Goal: Information Seeking & Learning: Learn about a topic

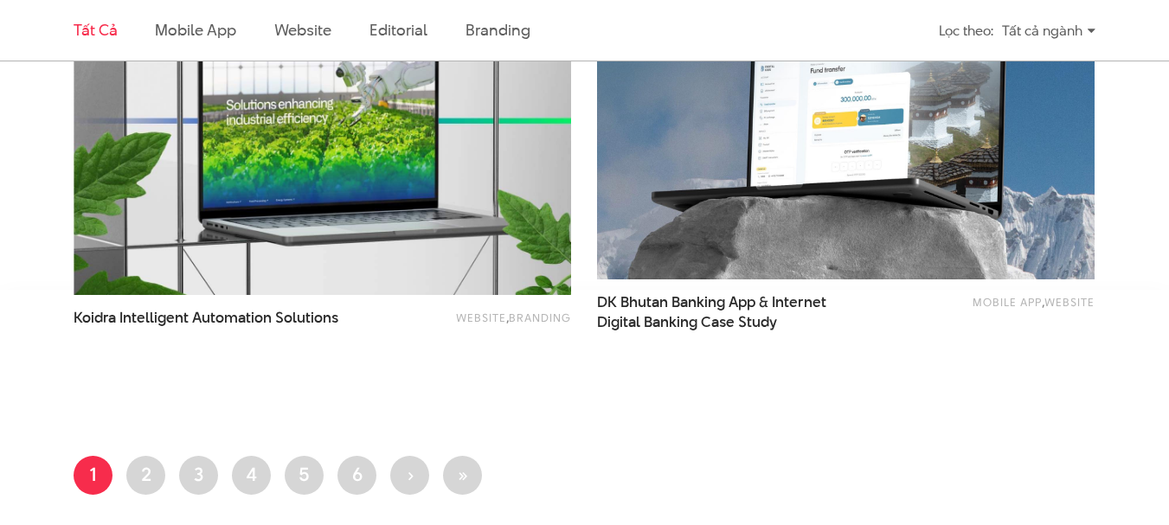
scroll to position [3200, 0]
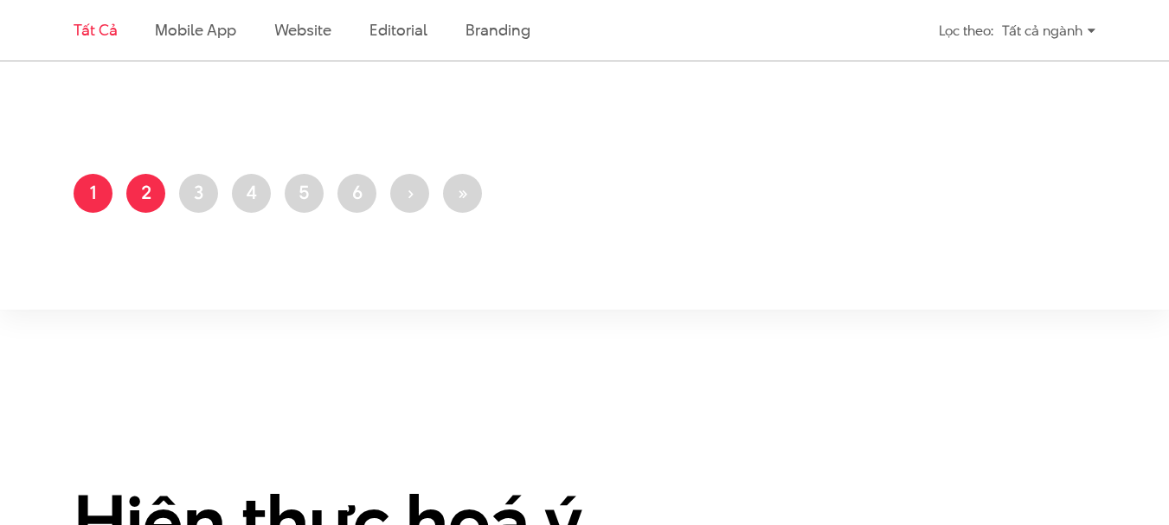
click at [140, 192] on link "Trang 2" at bounding box center [145, 193] width 39 height 39
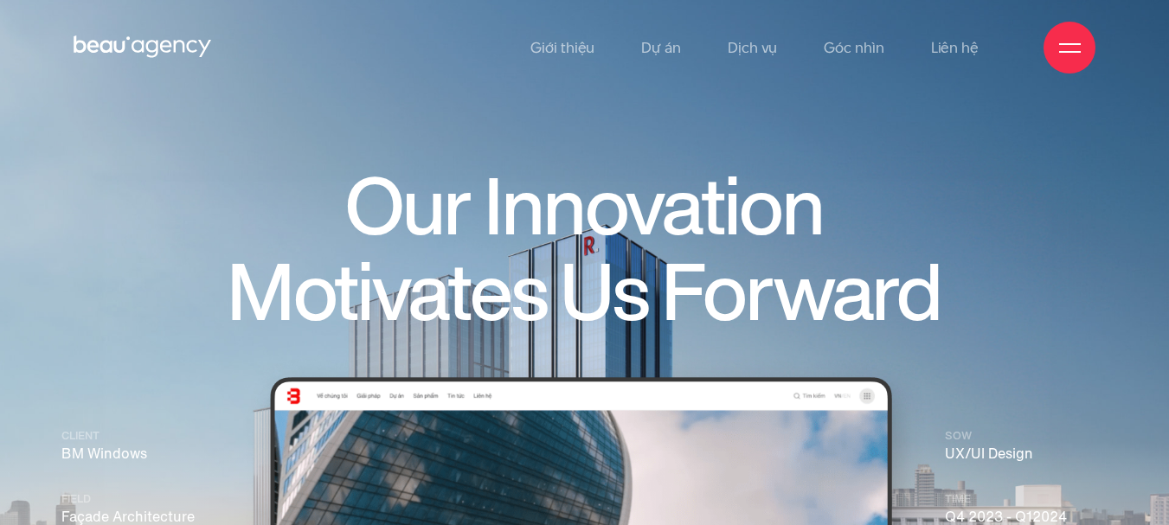
click at [0, 202] on img at bounding box center [584, 367] width 1169 height 735
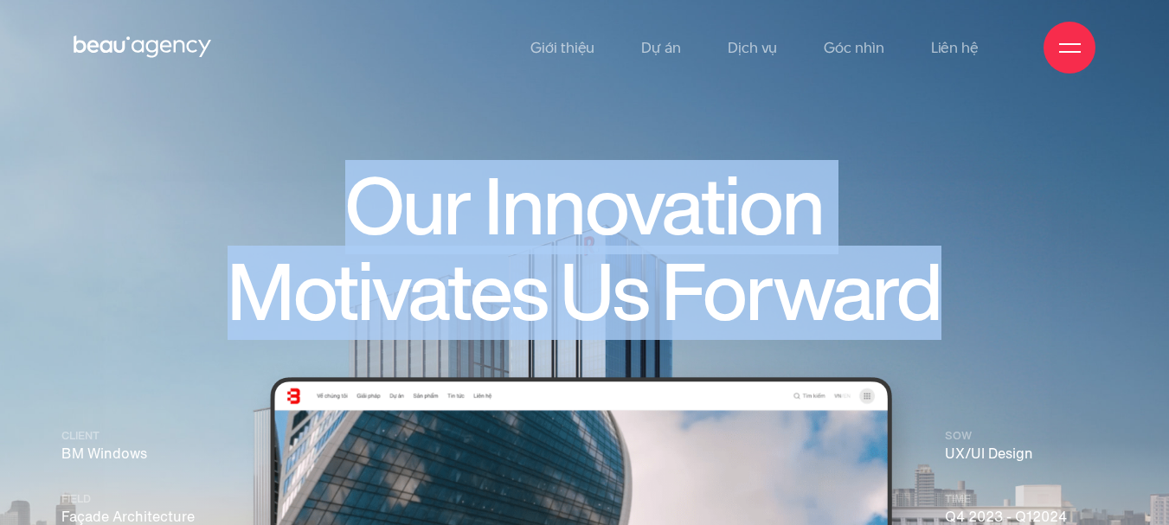
drag, startPoint x: 932, startPoint y: 323, endPoint x: 492, endPoint y: 118, distance: 484.9
click at [284, 208] on h1 "Our Innovation Motivates Us Forward" at bounding box center [585, 249] width 870 height 171
click at [495, 97] on img at bounding box center [584, 367] width 1169 height 735
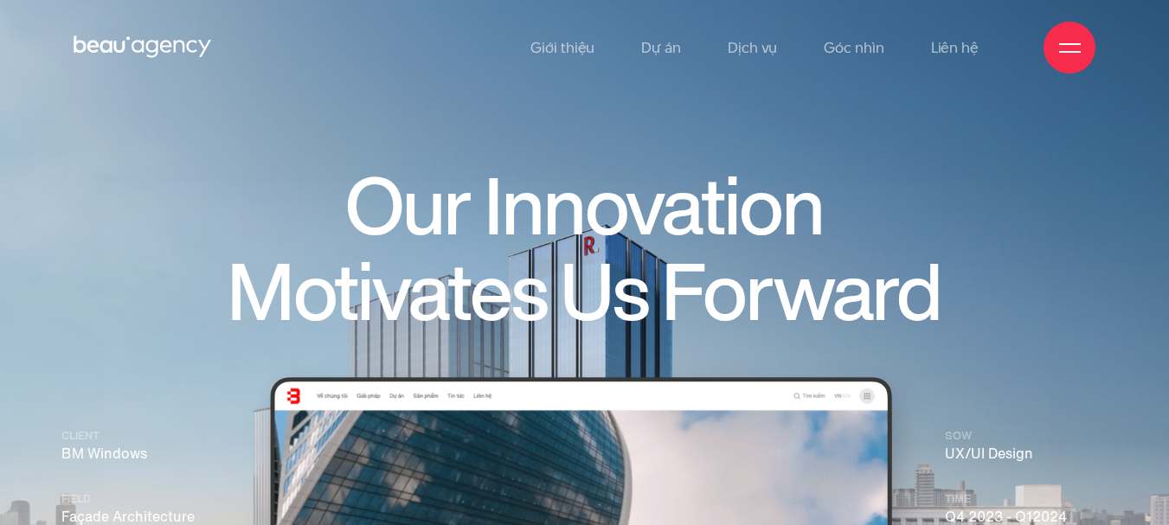
drag, startPoint x: 509, startPoint y: 77, endPoint x: 524, endPoint y: 58, distance: 24.0
click at [513, 73] on div "Giới thiệu Dự án Dịch vụ Góc nhìn Liên hệ" at bounding box center [585, 47] width 1022 height 95
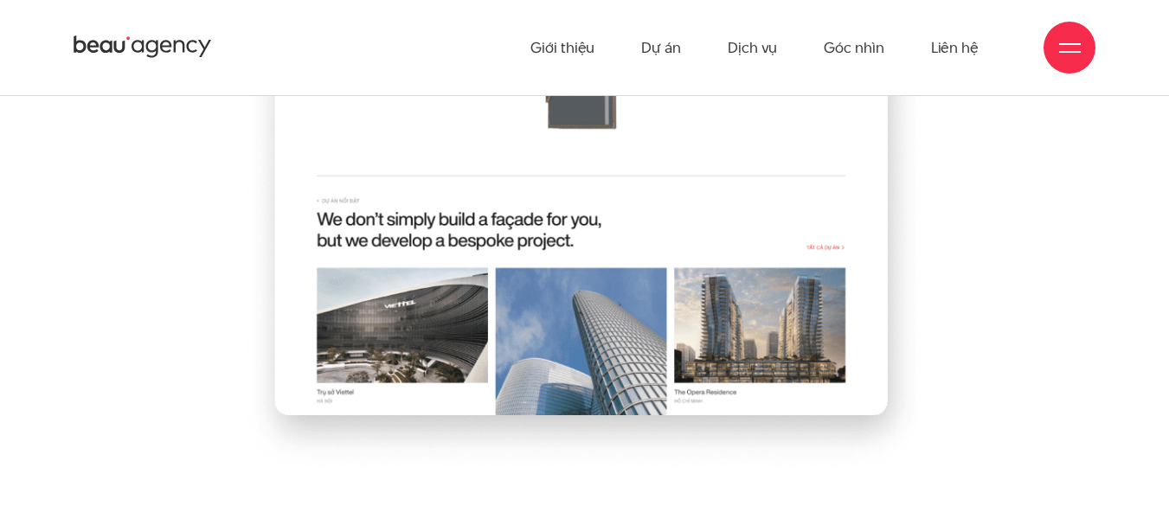
scroll to position [866, 0]
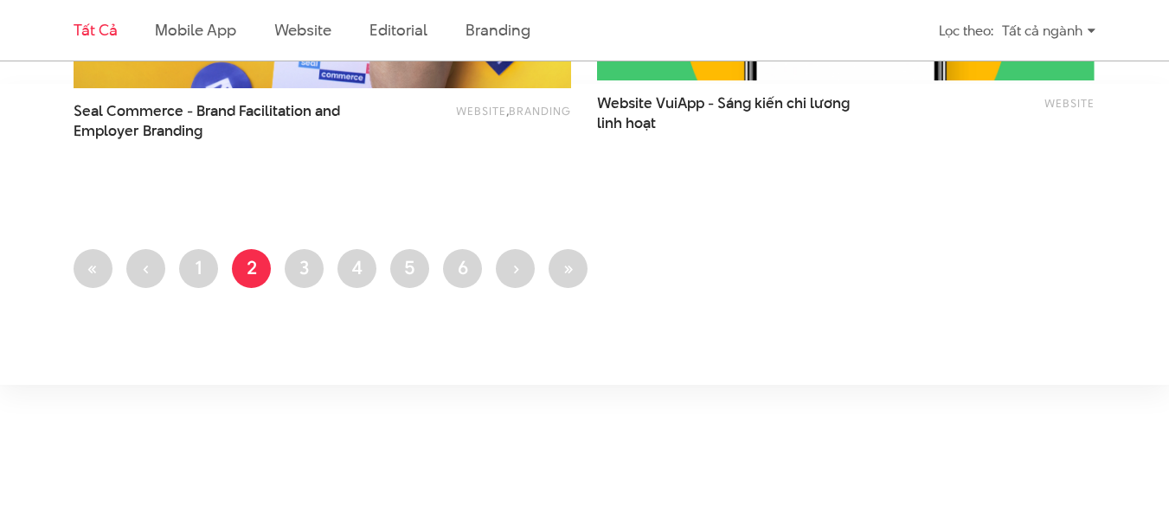
scroll to position [3287, 0]
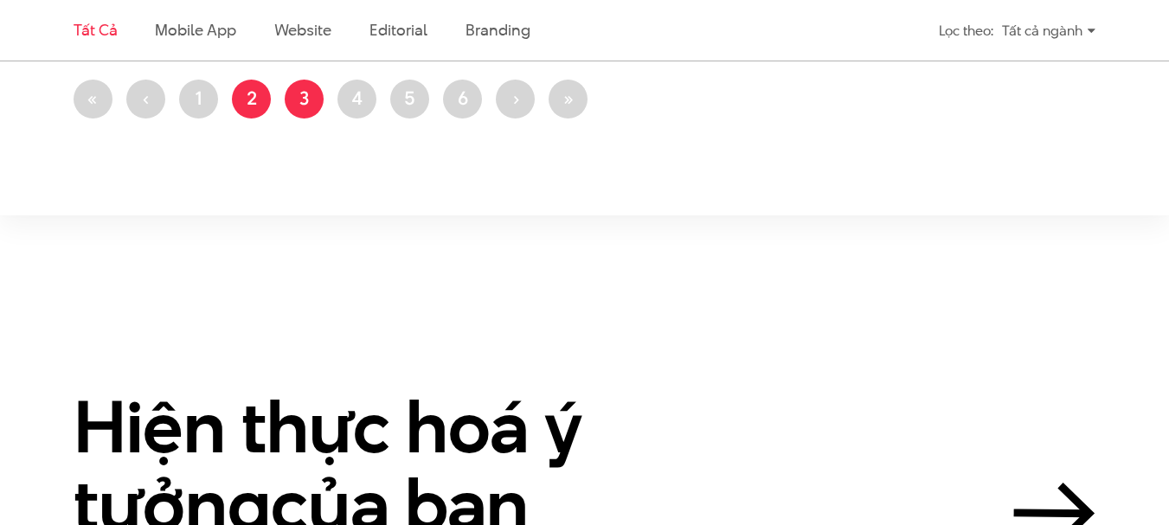
click at [297, 107] on link "Trang 3" at bounding box center [304, 99] width 39 height 39
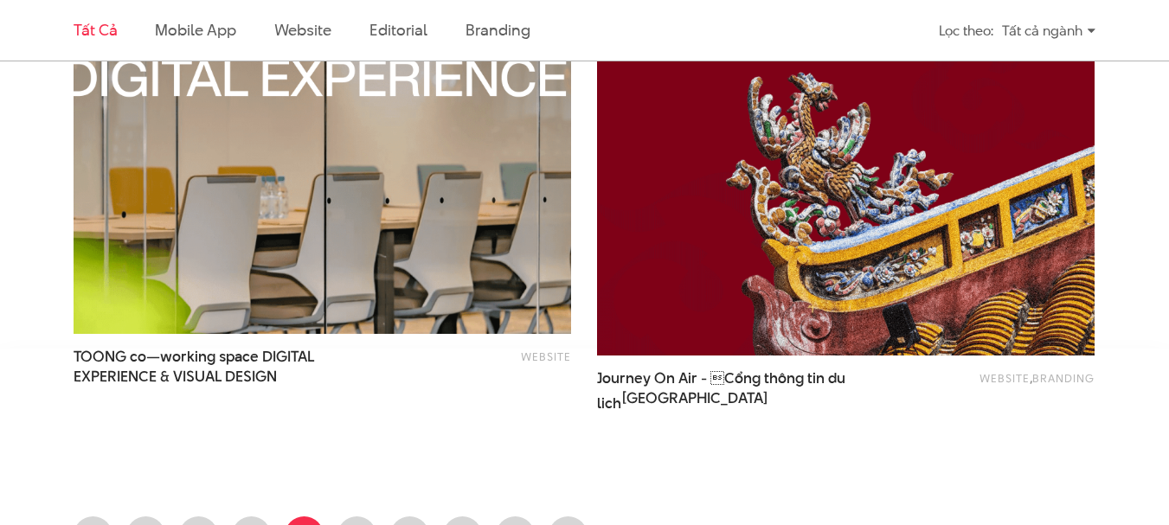
scroll to position [2941, 0]
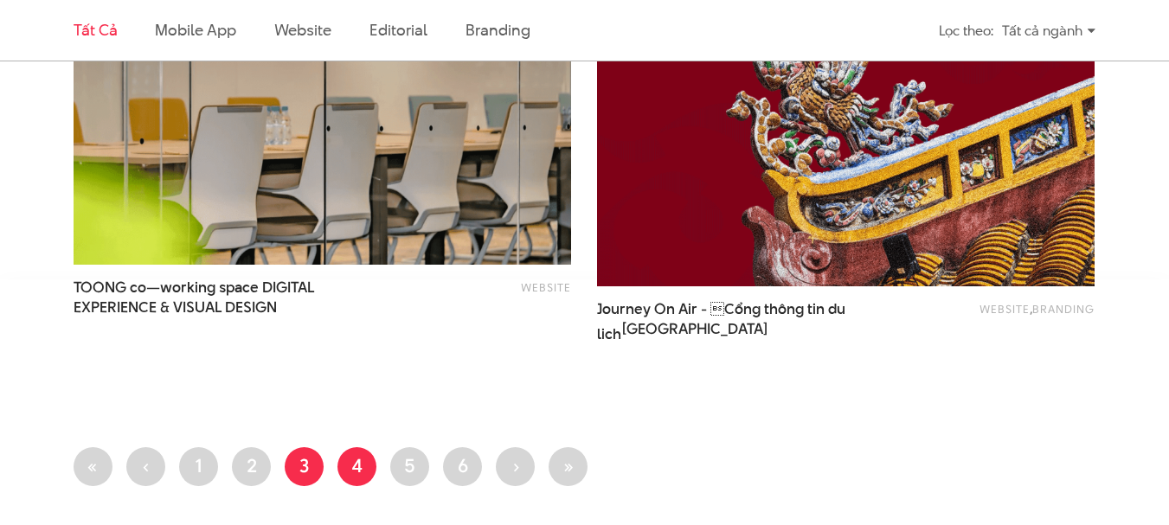
click at [374, 464] on link "Trang 4" at bounding box center [356, 466] width 39 height 39
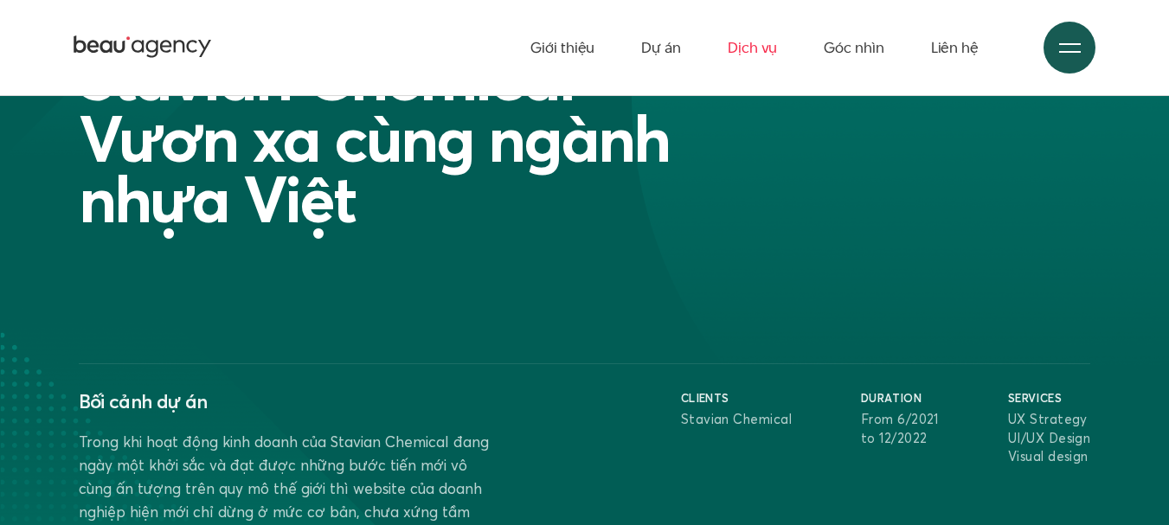
scroll to position [173, 0]
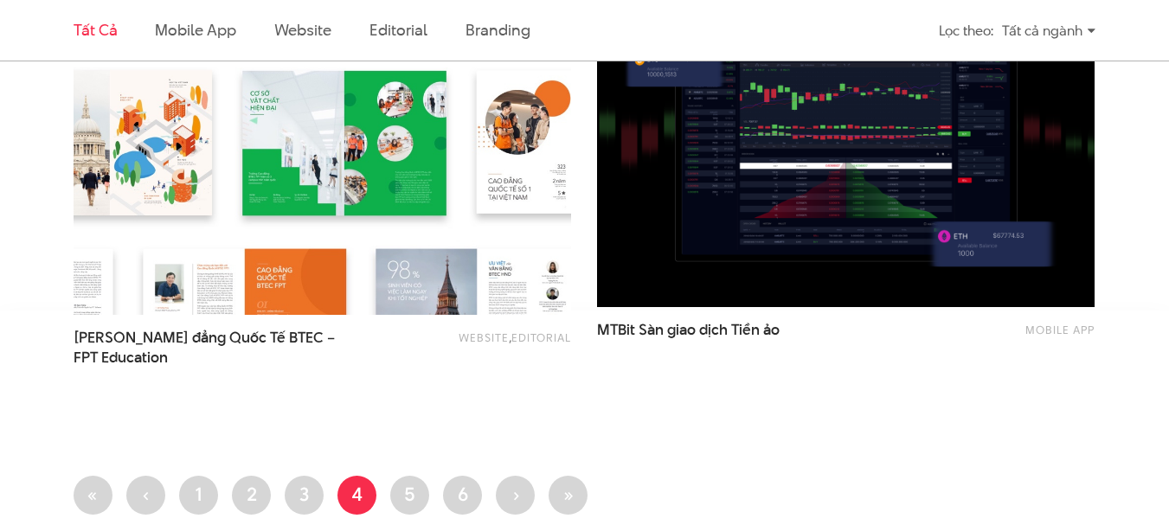
scroll to position [2941, 0]
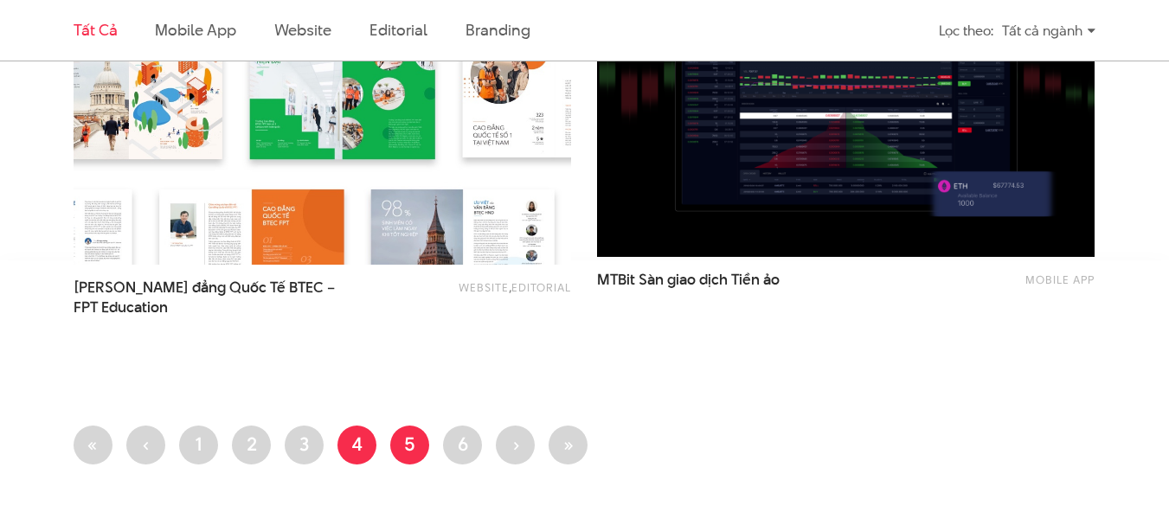
click at [409, 443] on link "Trang 5" at bounding box center [409, 445] width 39 height 39
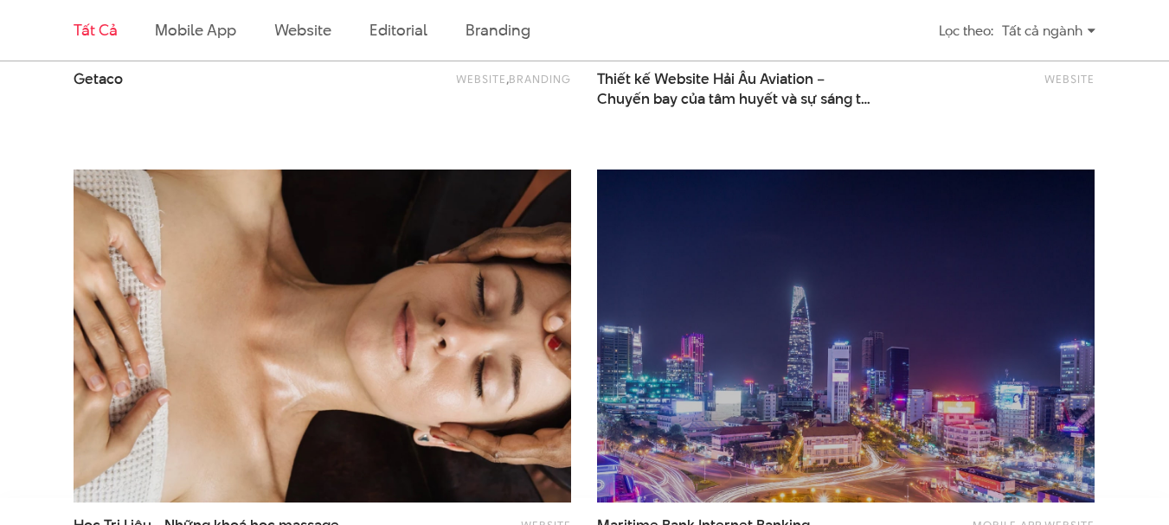
scroll to position [3114, 0]
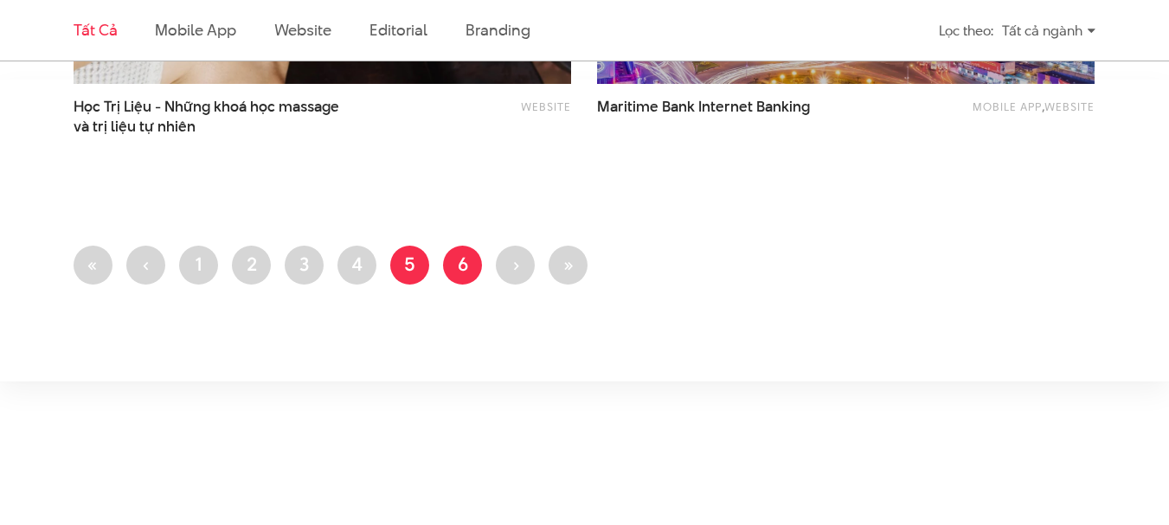
click at [477, 261] on link "Trang 6" at bounding box center [462, 265] width 39 height 39
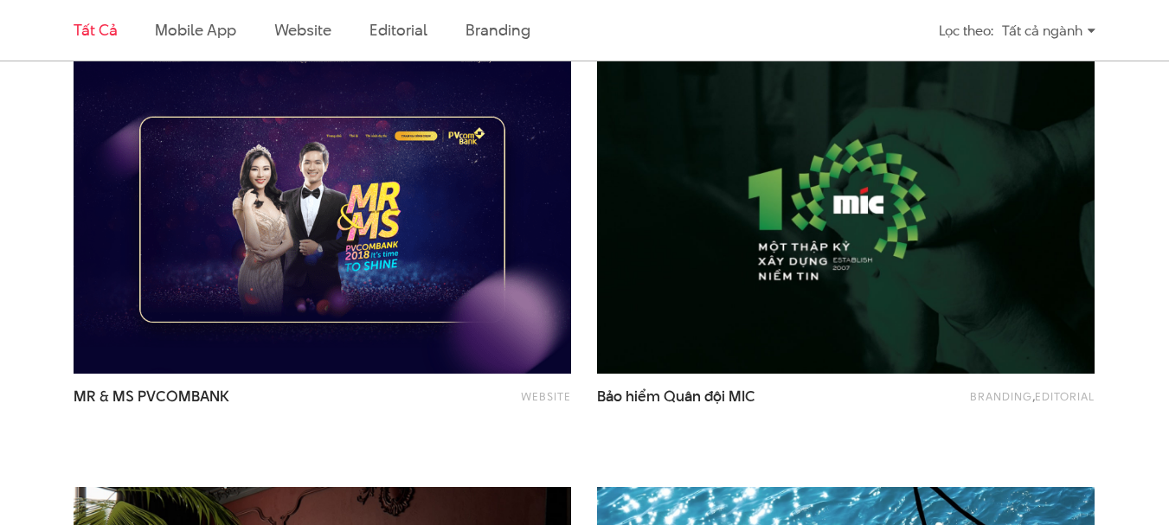
scroll to position [1470, 0]
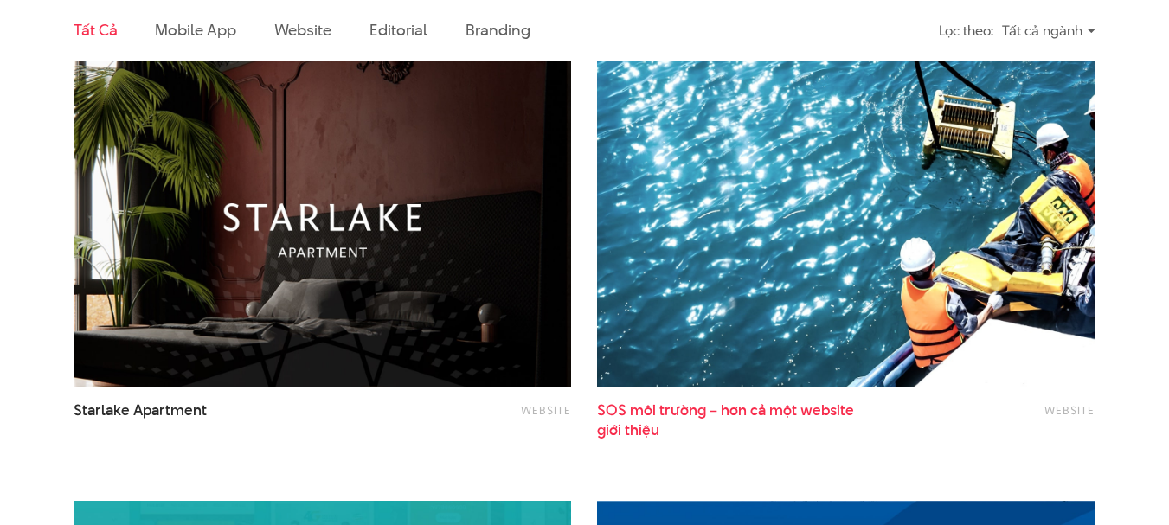
click at [819, 413] on span "SOS môi trường – hơn cả một website giới thiệu" at bounding box center [733, 420] width 273 height 40
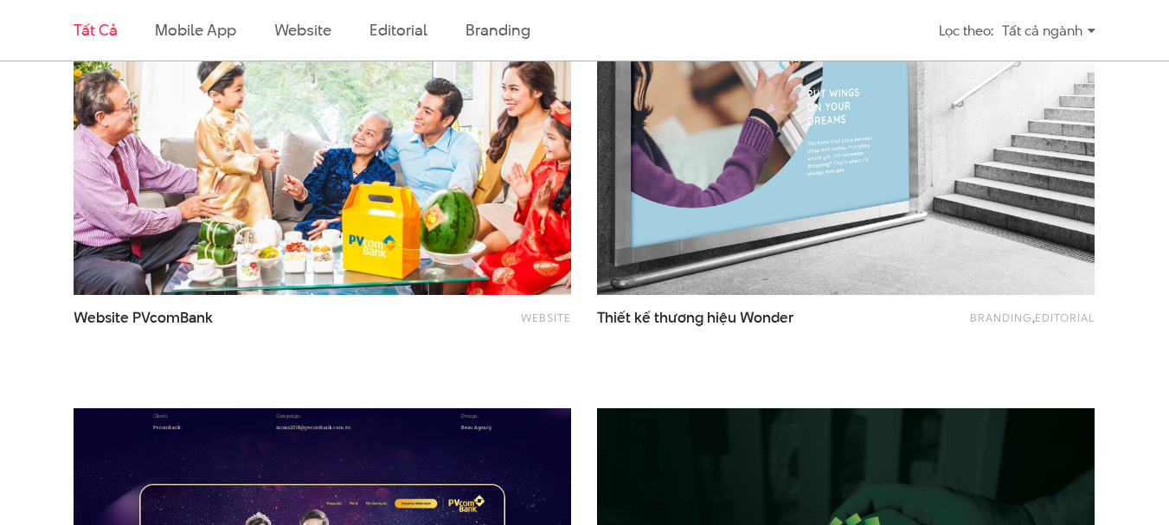
scroll to position [346, 0]
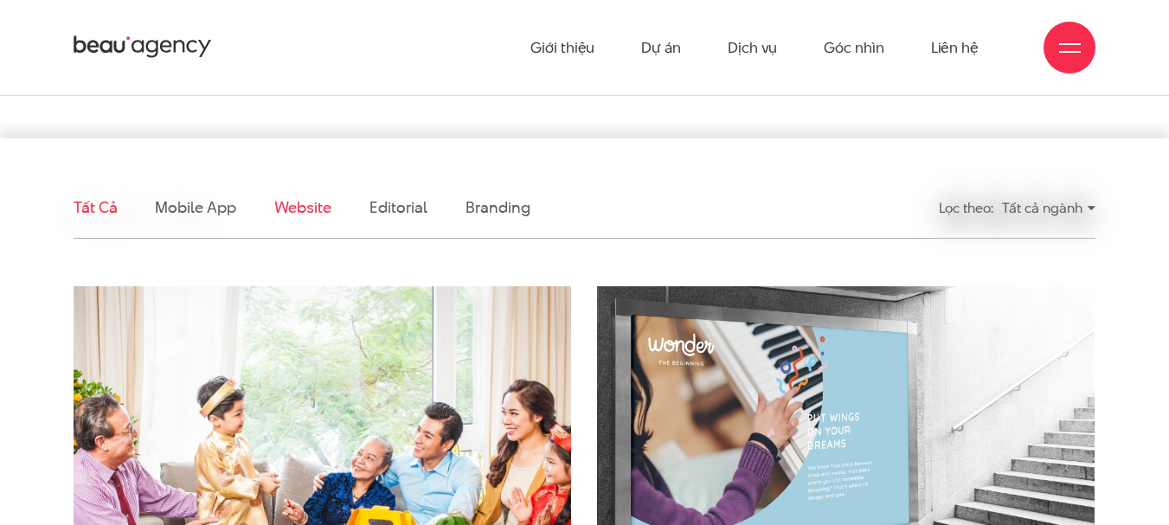
click at [291, 211] on link "Website" at bounding box center [302, 207] width 57 height 22
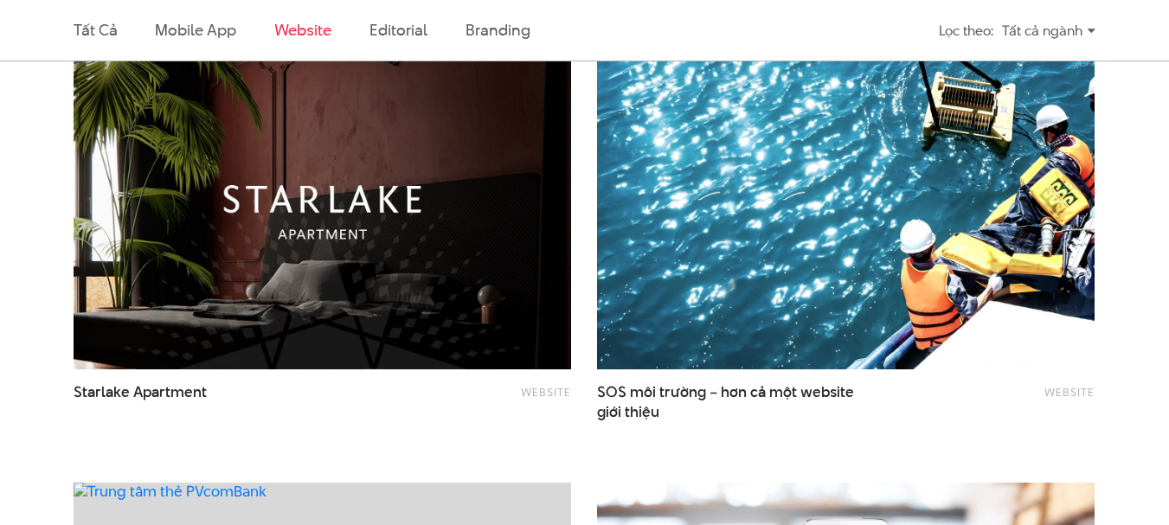
scroll to position [1648, 0]
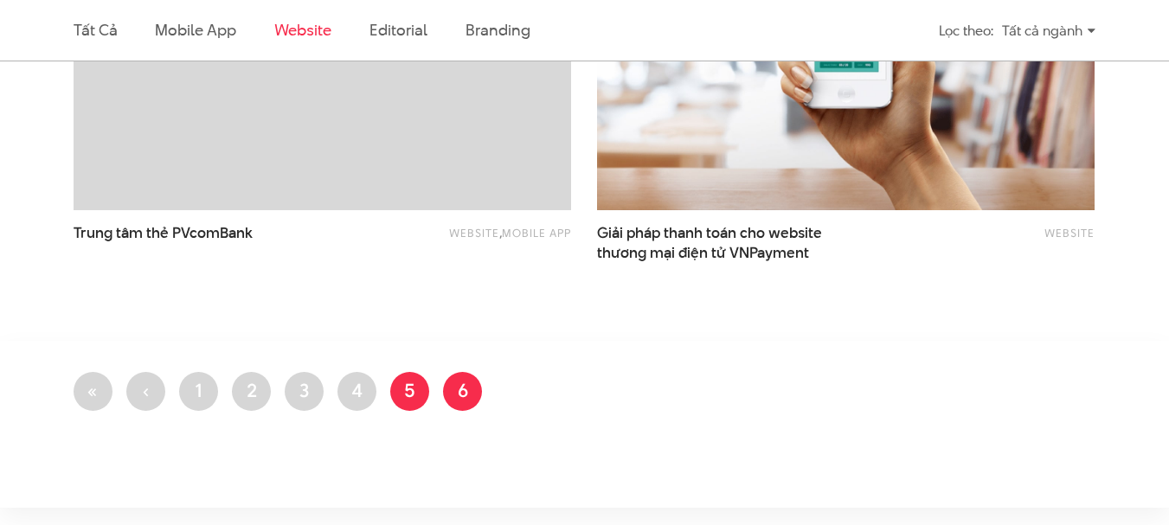
click at [422, 399] on link "Trang 5" at bounding box center [409, 391] width 39 height 39
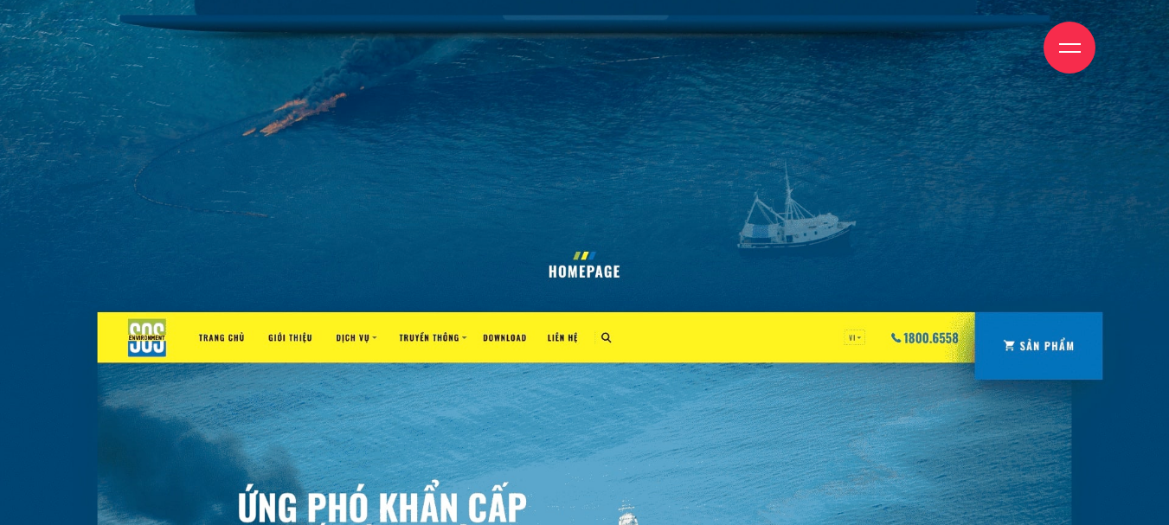
scroll to position [1903, 0]
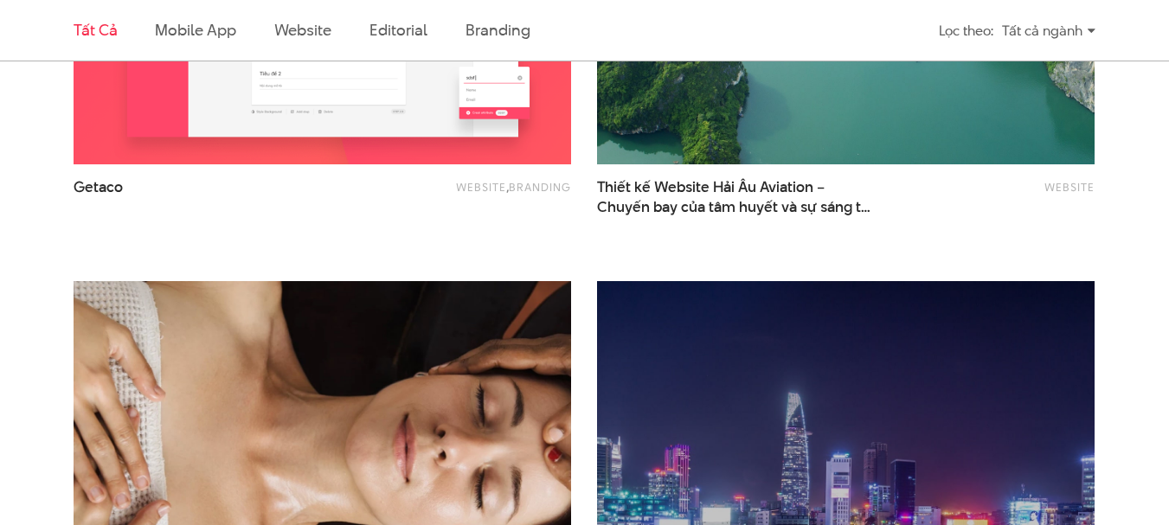
scroll to position [2936, 0]
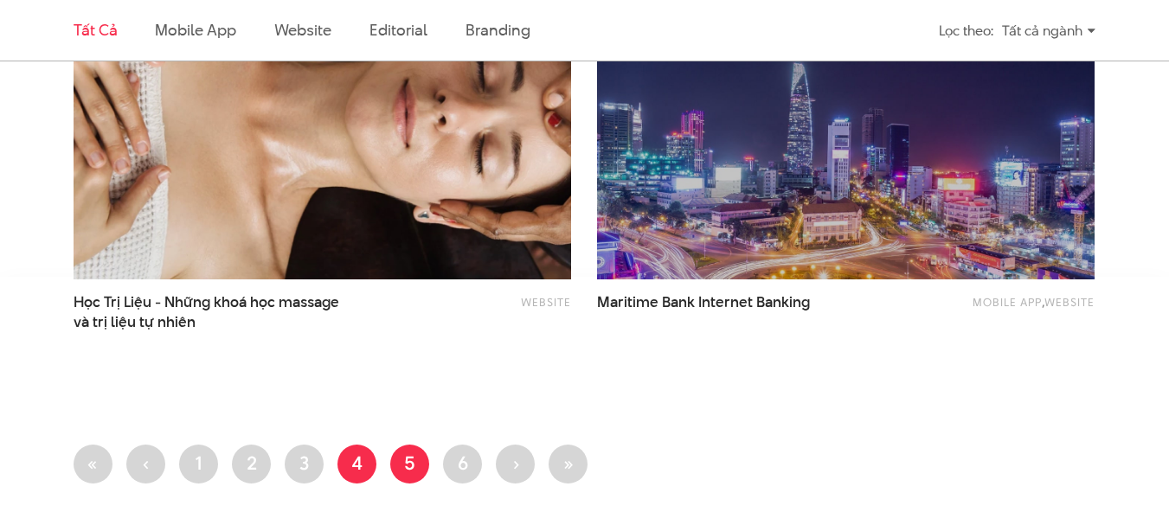
click at [362, 467] on link "Trang 4" at bounding box center [356, 464] width 39 height 39
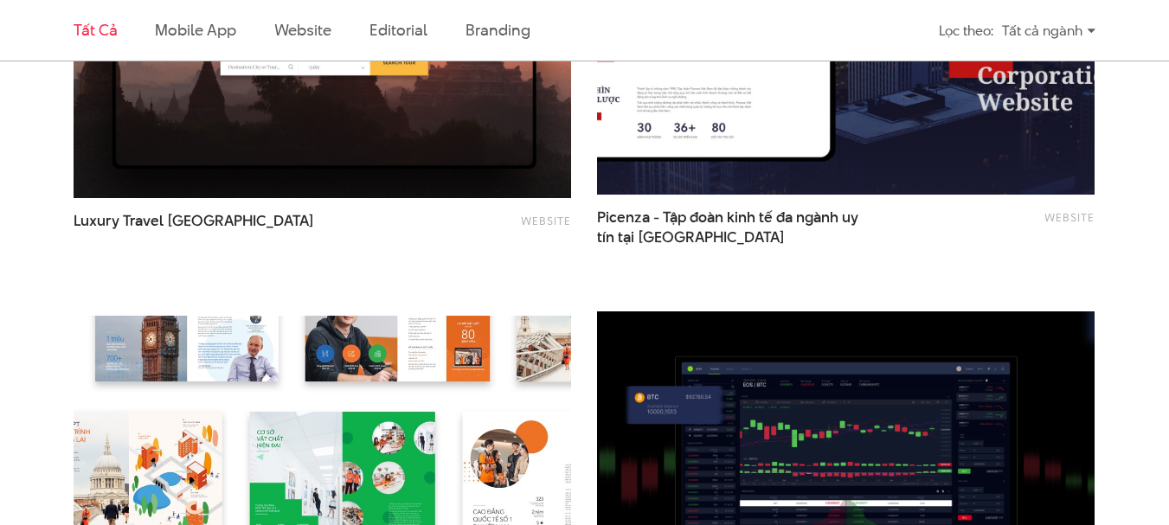
scroll to position [2941, 0]
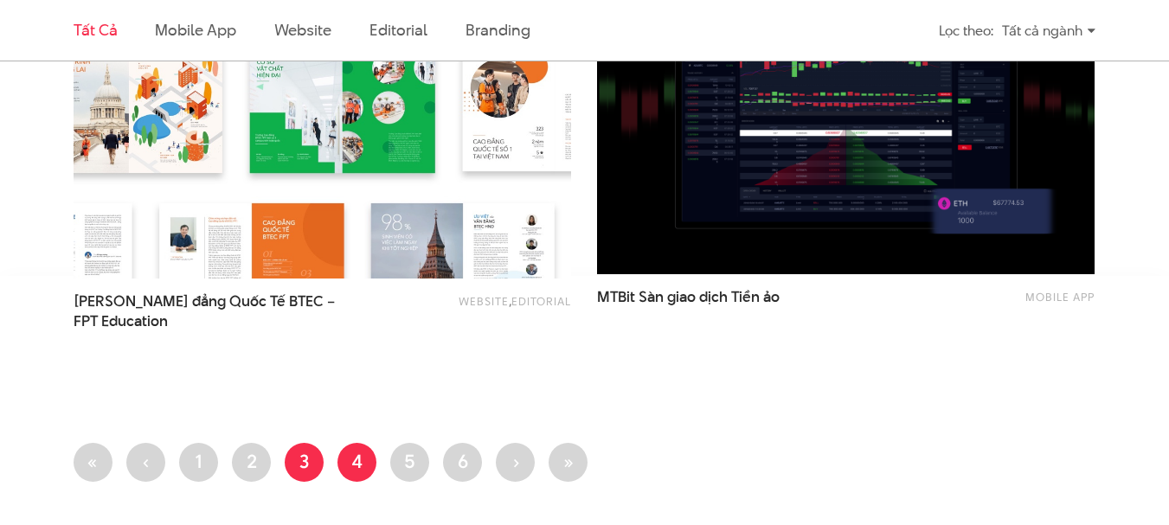
click at [317, 461] on link "Trang 3" at bounding box center [304, 462] width 39 height 39
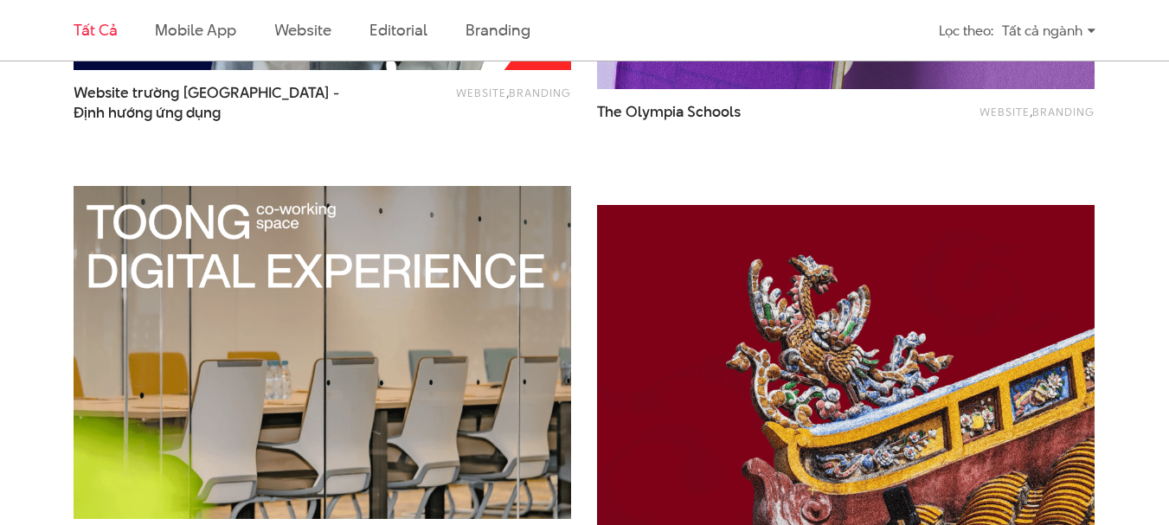
scroll to position [2941, 0]
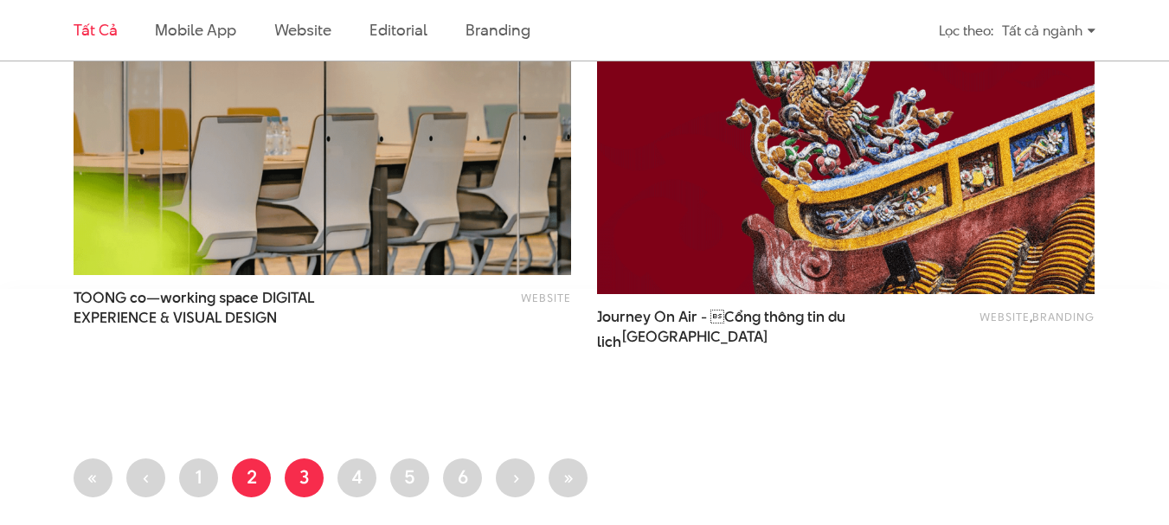
drag, startPoint x: 228, startPoint y: 489, endPoint x: 249, endPoint y: 479, distance: 22.8
click at [228, 488] on ul "First page « Trang trước ‹ Trang 1 Trang 2 Trang hiện thời 3 Trang 4 Trang 5 Tr…" at bounding box center [585, 482] width 1022 height 49
click at [253, 477] on link "Trang 2" at bounding box center [251, 477] width 39 height 39
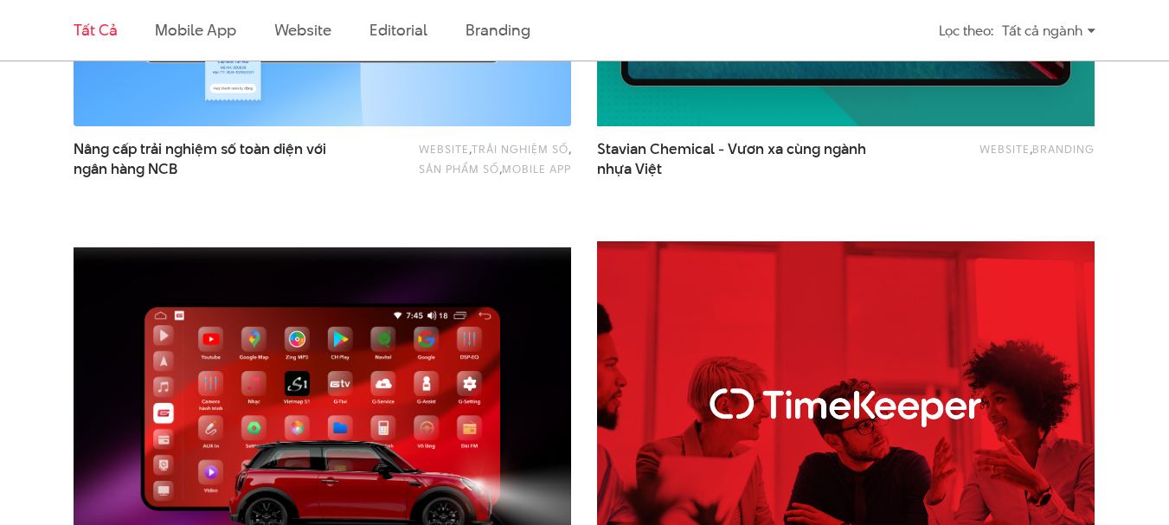
scroll to position [2335, 0]
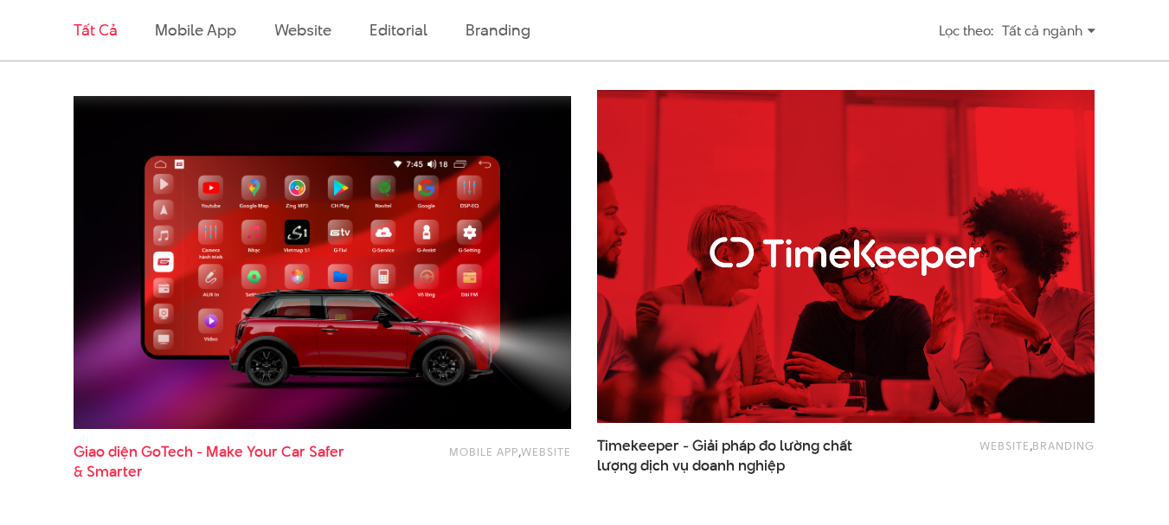
click at [279, 451] on span "Giao diện GoTech - Make Your Car Safer & Smarter" at bounding box center [210, 462] width 273 height 40
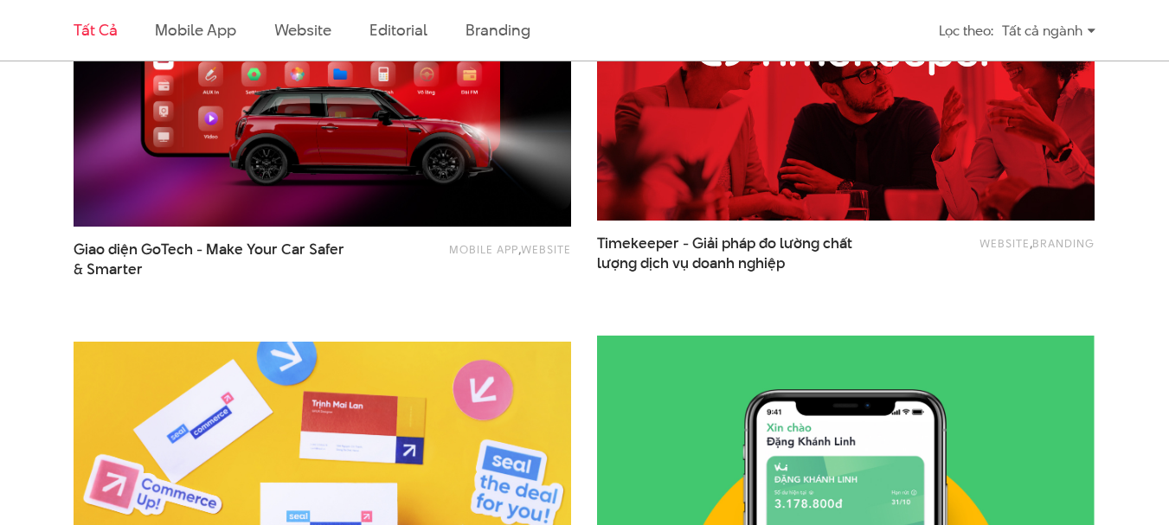
scroll to position [2595, 0]
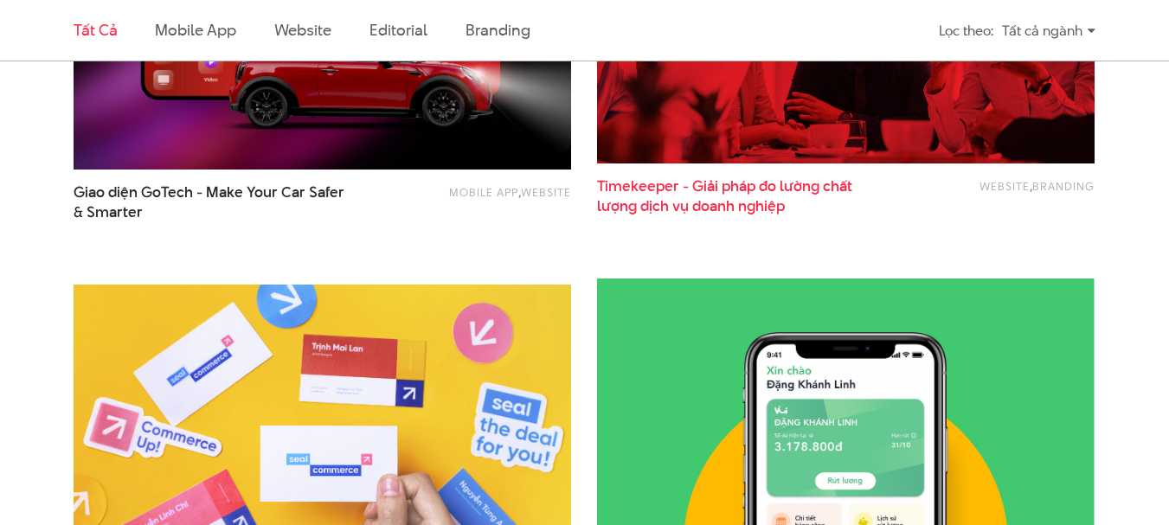
click at [695, 198] on span "lượng dịch vụ doanh nghiệp" at bounding box center [691, 206] width 188 height 20
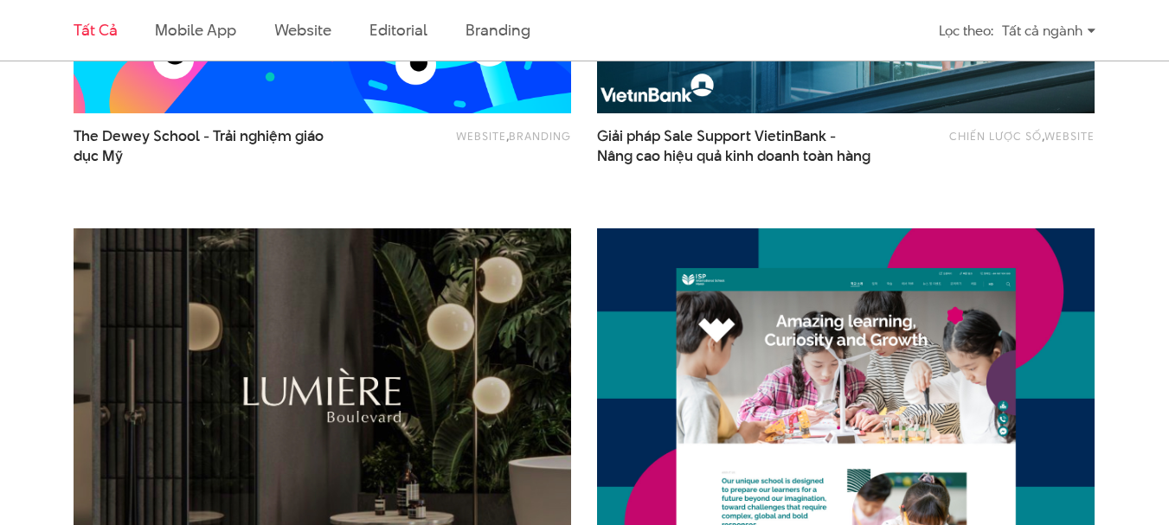
scroll to position [1124, 0]
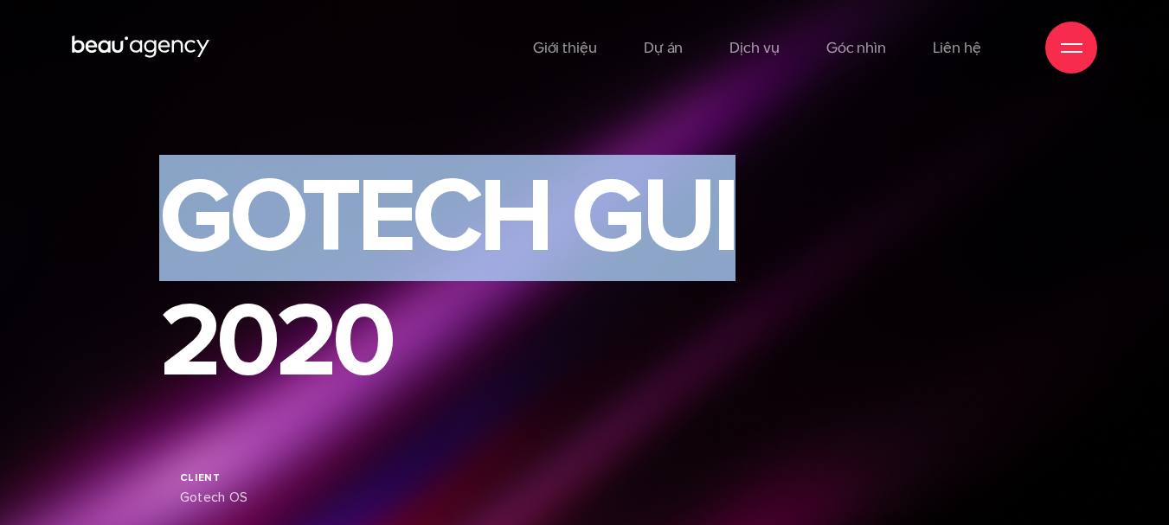
drag, startPoint x: 169, startPoint y: 227, endPoint x: 832, endPoint y: 209, distance: 663.7
click at [832, 209] on div "GOTECH GUI 2020 Client Gotech OS Duration 10/2020 — 11/2020 Scope UX/UI Interfa…" at bounding box center [584, 410] width 876 height 509
copy h1 "GOTECH GUI"
click at [877, 261] on div "GOTECH GUI 2020 Client Gotech OS Duration 10/2020 — 11/2020 Scope UX/UI Interfa…" at bounding box center [584, 410] width 876 height 509
drag, startPoint x: 842, startPoint y: 221, endPoint x: 60, endPoint y: 227, distance: 782.0
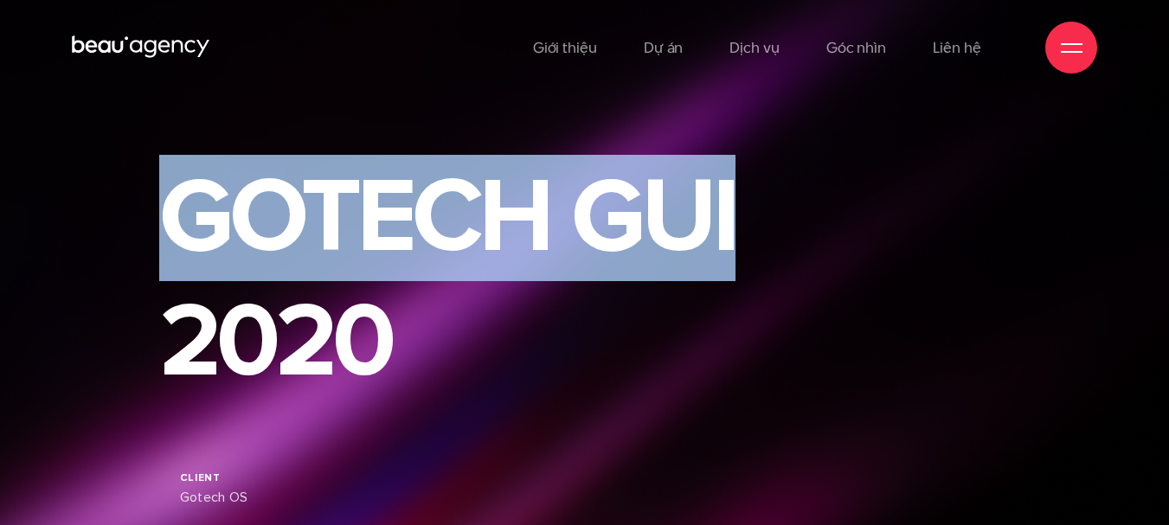
click at [62, 228] on div "GOTECH GUI 2020 Client Gotech OS Duration 10/2020 — 11/2020" at bounding box center [584, 371] width 1169 height 742
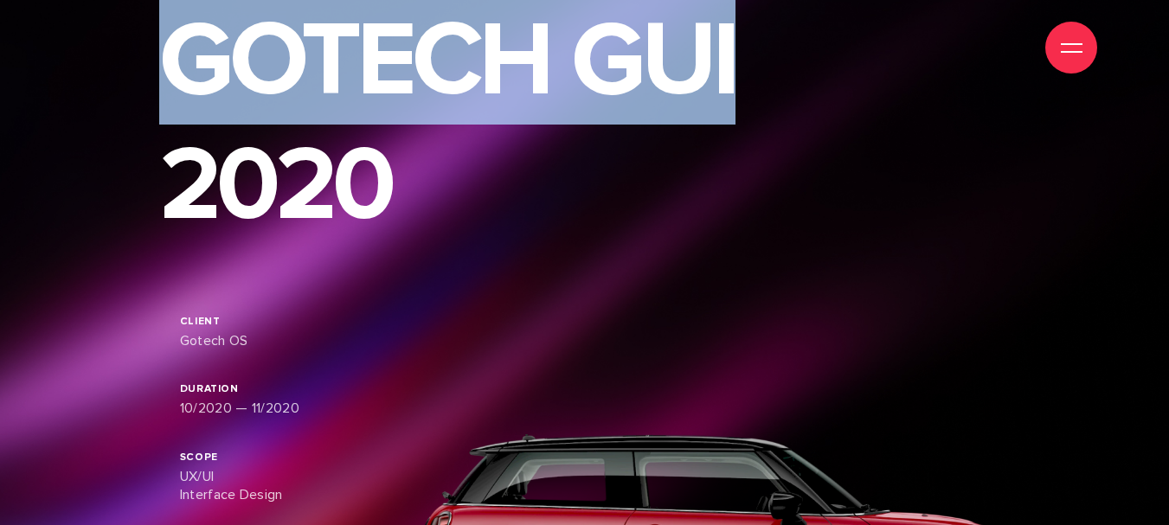
scroll to position [432, 0]
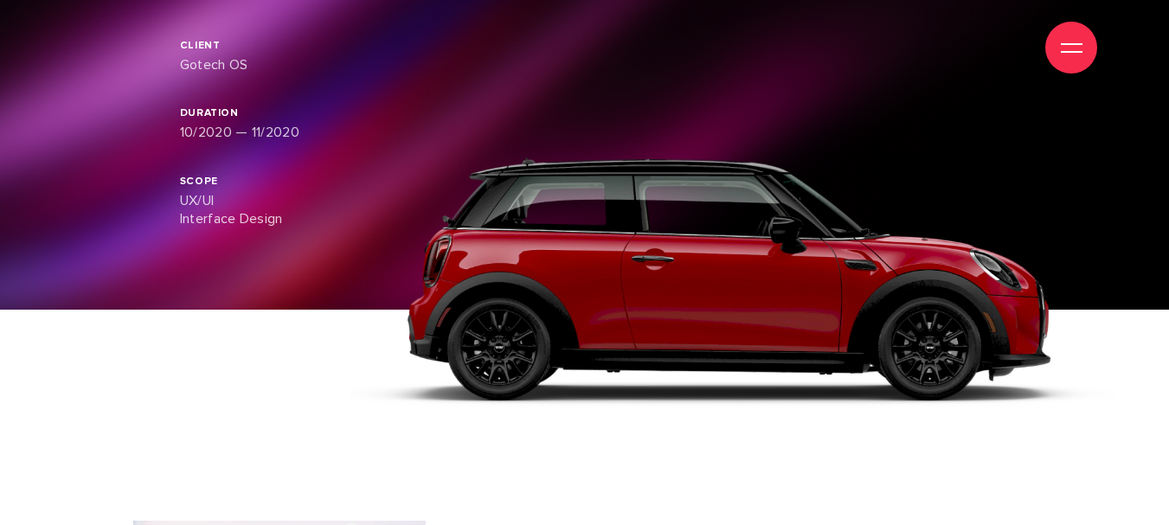
click at [1107, 337] on img at bounding box center [759, 309] width 818 height 303
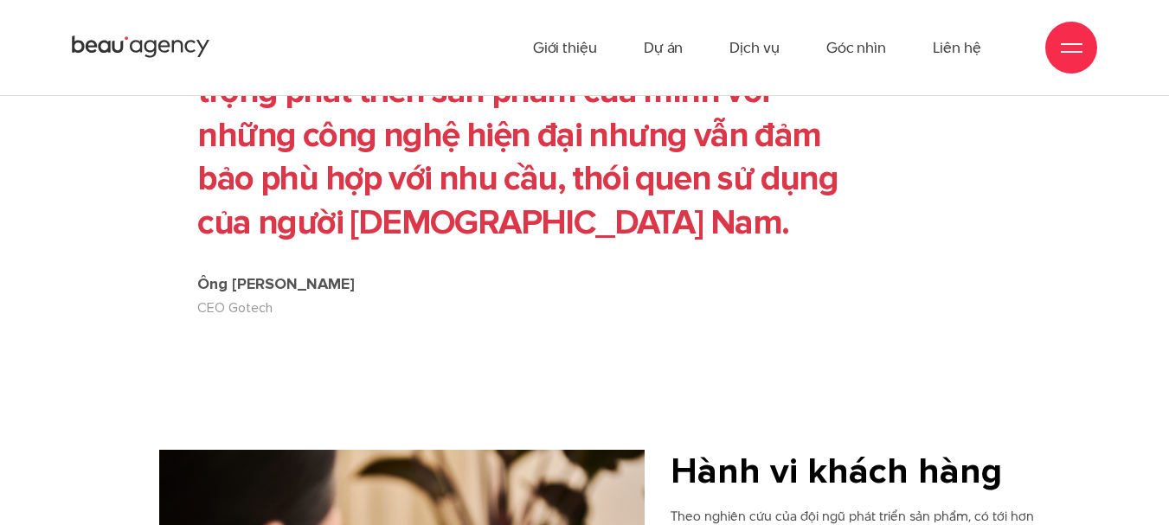
scroll to position [2941, 0]
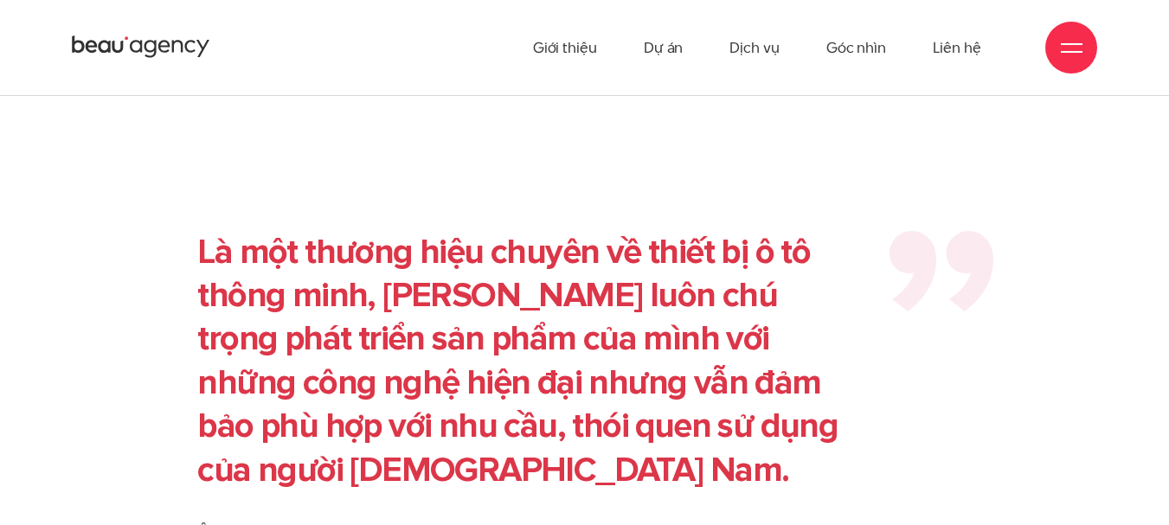
drag, startPoint x: 772, startPoint y: 316, endPoint x: 626, endPoint y: 287, distance: 148.9
click at [626, 287] on p "Là một thương hiệu chuyên về thiết bị ô tô thông minh, [PERSON_NAME] luôn chú t…" at bounding box center [530, 361] width 666 height 261
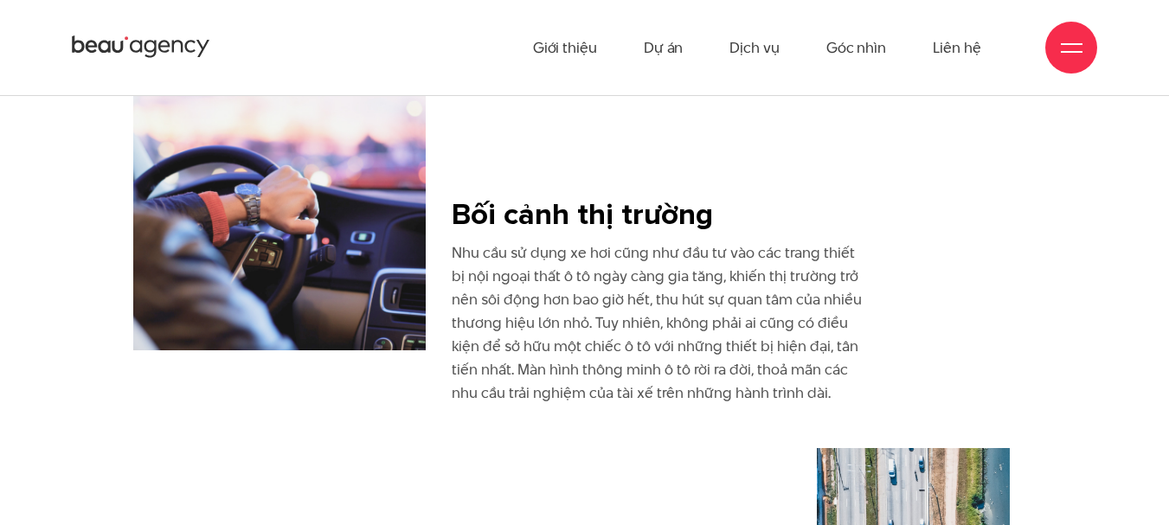
scroll to position [865, 0]
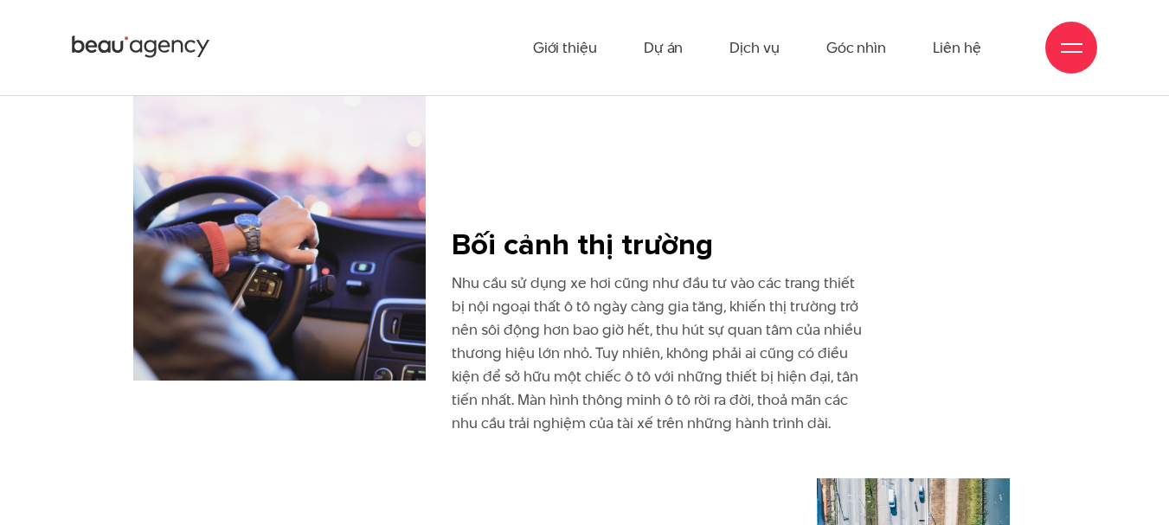
click at [882, 210] on div "Bối cảnh thị trường Nhu cầu sử dụng xe hơi cũng như đầu tư vào các trang thiết …" at bounding box center [584, 322] width 876 height 468
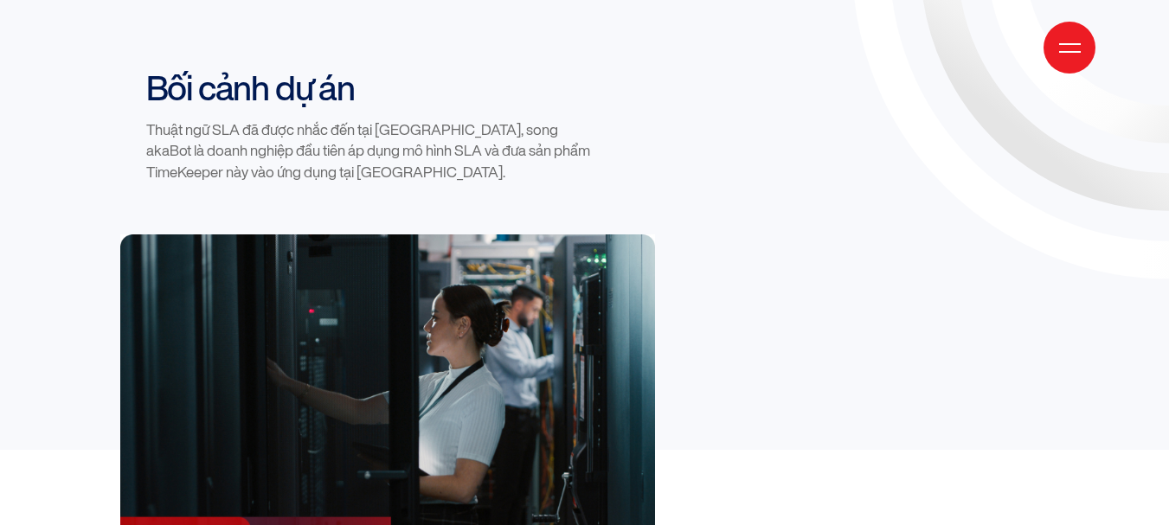
scroll to position [1470, 0]
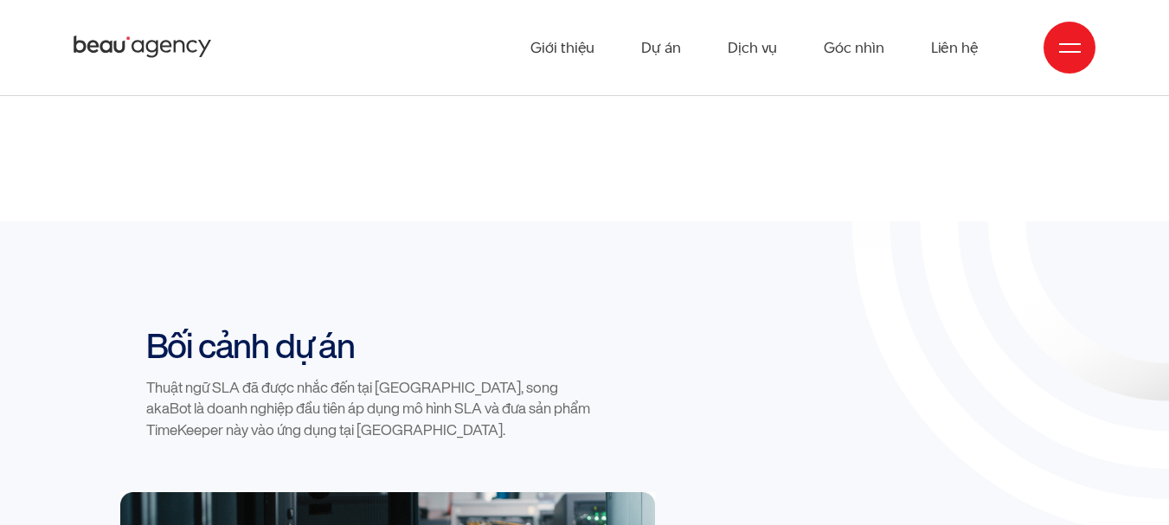
click at [737, 325] on div "Bối cảnh dự án Thuật ngữ SLA đã được nhắc đến tại [GEOGRAPHIC_DATA], song akaBo…" at bounding box center [585, 408] width 946 height 167
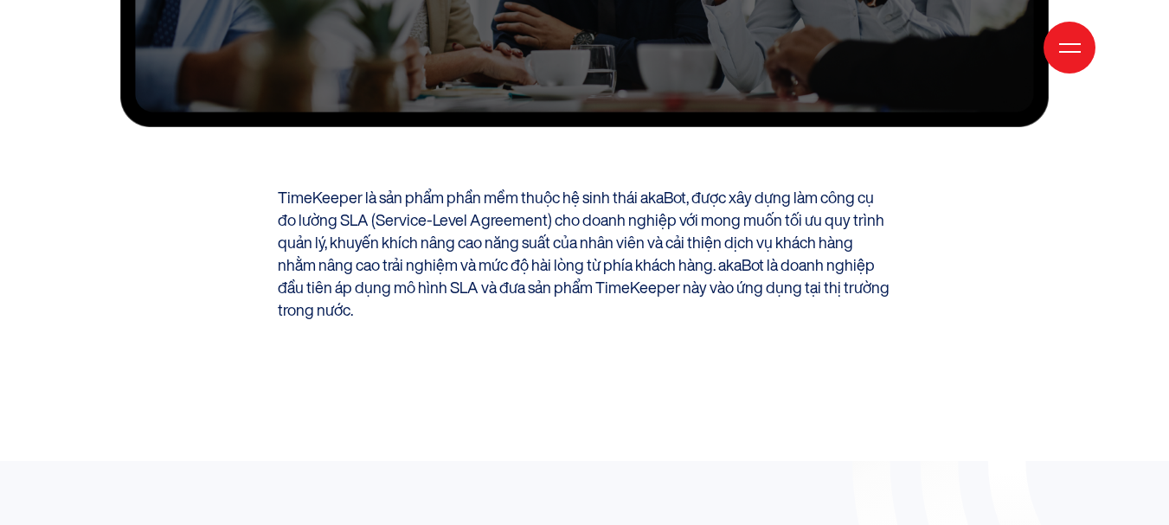
scroll to position [1124, 0]
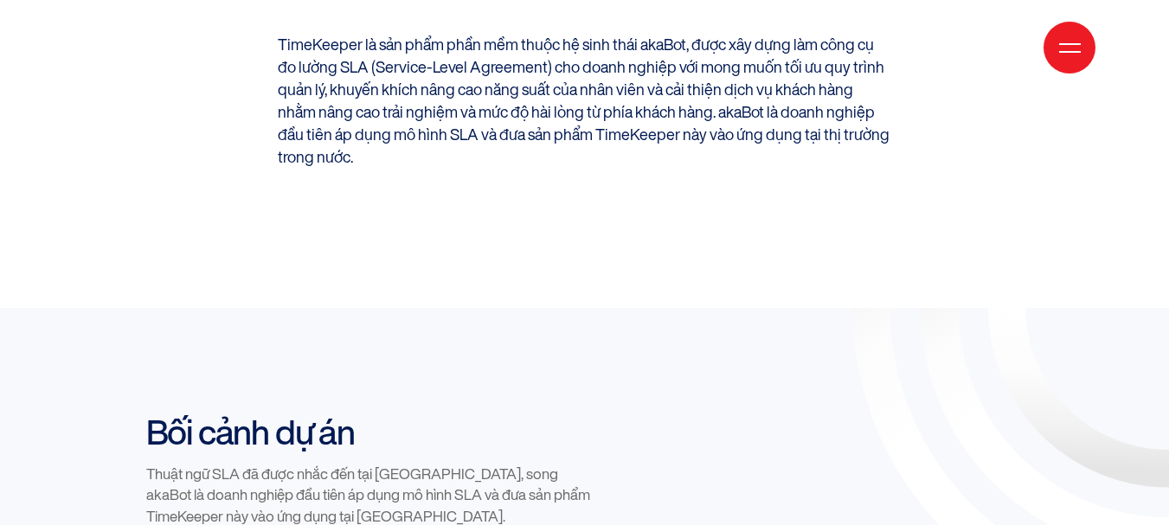
click at [1011, 329] on icon at bounding box center [1168, 308] width 818 height 818
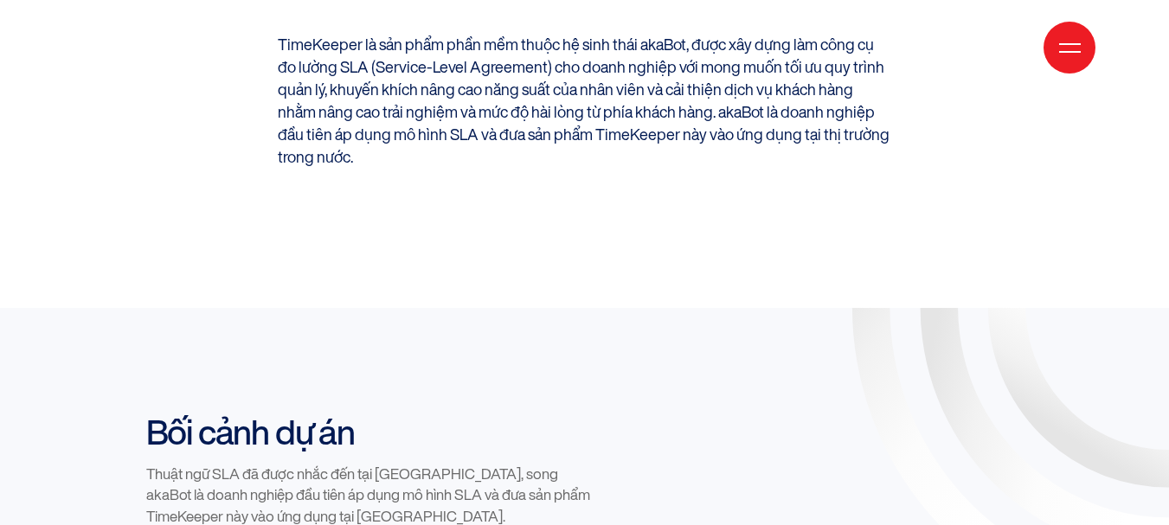
click at [1048, 336] on icon at bounding box center [1169, 307] width 448 height 448
drag, startPoint x: 1048, startPoint y: 352, endPoint x: 682, endPoint y: 400, distance: 369.9
click at [682, 412] on div "Bối cảnh dự án Thuật ngữ SLA đã được nhắc đến tại Việt Nam, song akaBot là doan…" at bounding box center [585, 495] width 946 height 167
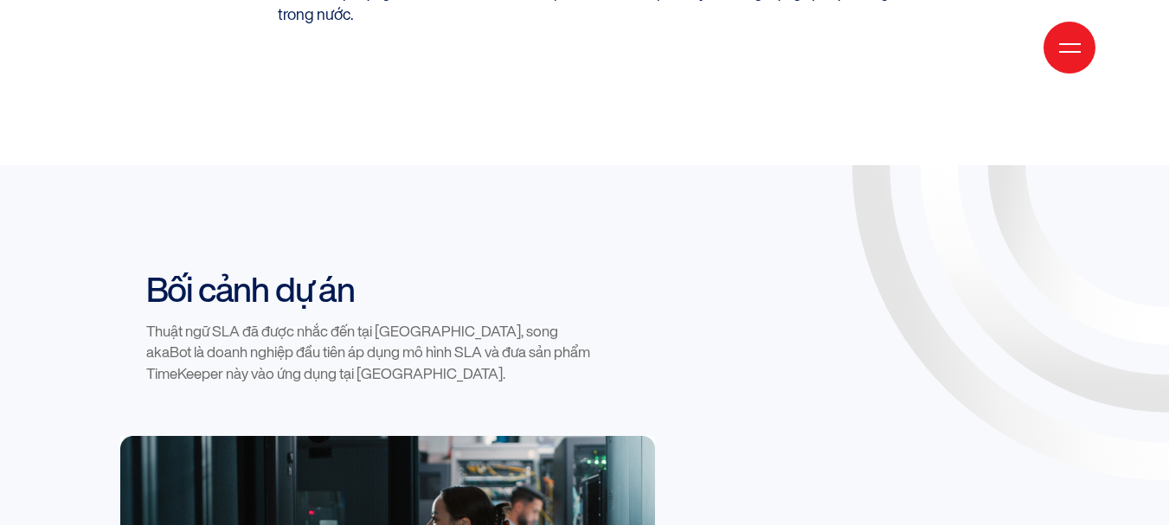
scroll to position [1297, 0]
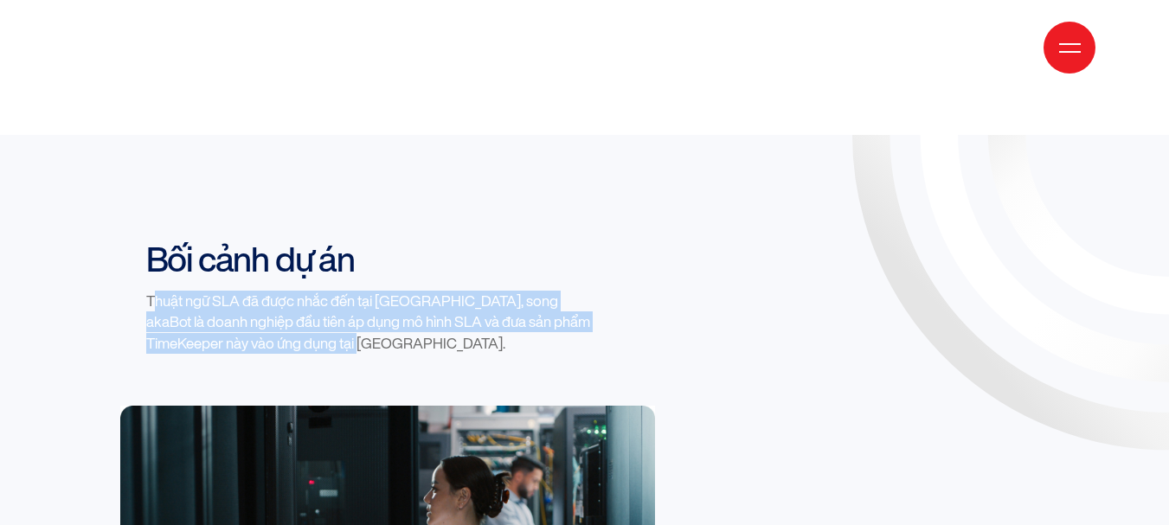
drag, startPoint x: 153, startPoint y: 238, endPoint x: 441, endPoint y: 279, distance: 291.0
click at [441, 291] on p "Thuật ngữ SLA đã được nhắc đến tại Việt Nam, song akaBot là doanh nghiệp đầu ti…" at bounding box center [374, 322] width 456 height 63
drag, startPoint x: 380, startPoint y: 277, endPoint x: 127, endPoint y: 233, distance: 256.4
click at [127, 239] on div "Bối cảnh dự án Thuật ngữ SLA đã được nhắc đến tại Việt Nam, song akaBot là doan…" at bounding box center [348, 296] width 456 height 115
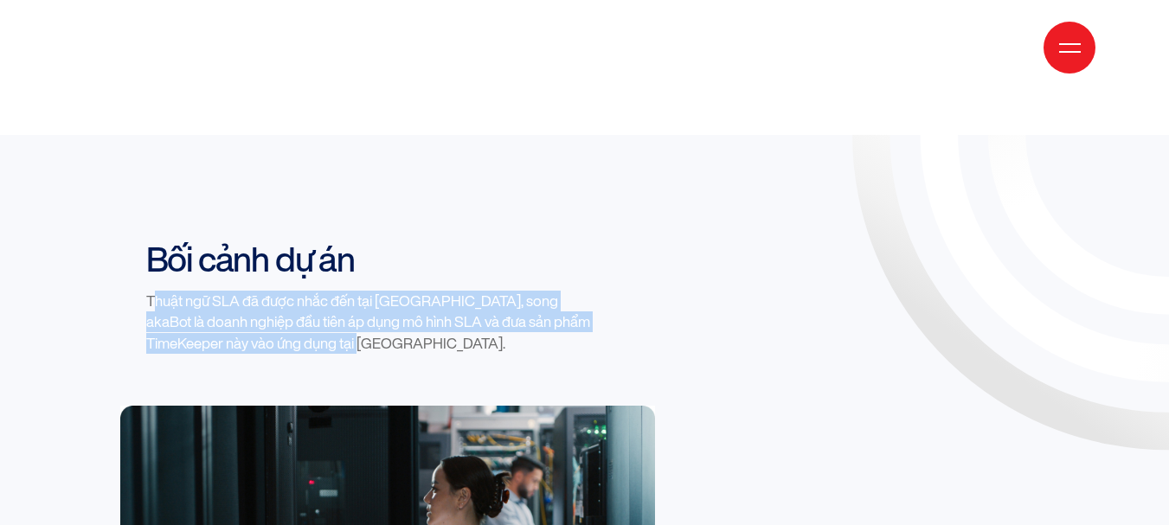
click at [367, 291] on p "Thuật ngữ SLA đã được nhắc đến tại Việt Nam, song akaBot là doanh nghiệp đầu ti…" at bounding box center [374, 322] width 456 height 63
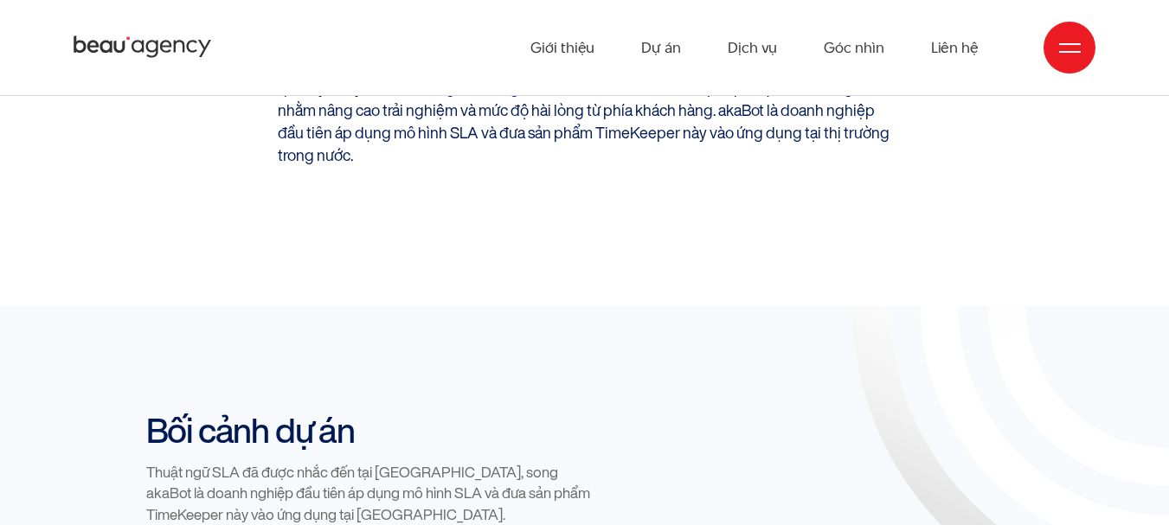
scroll to position [1124, 0]
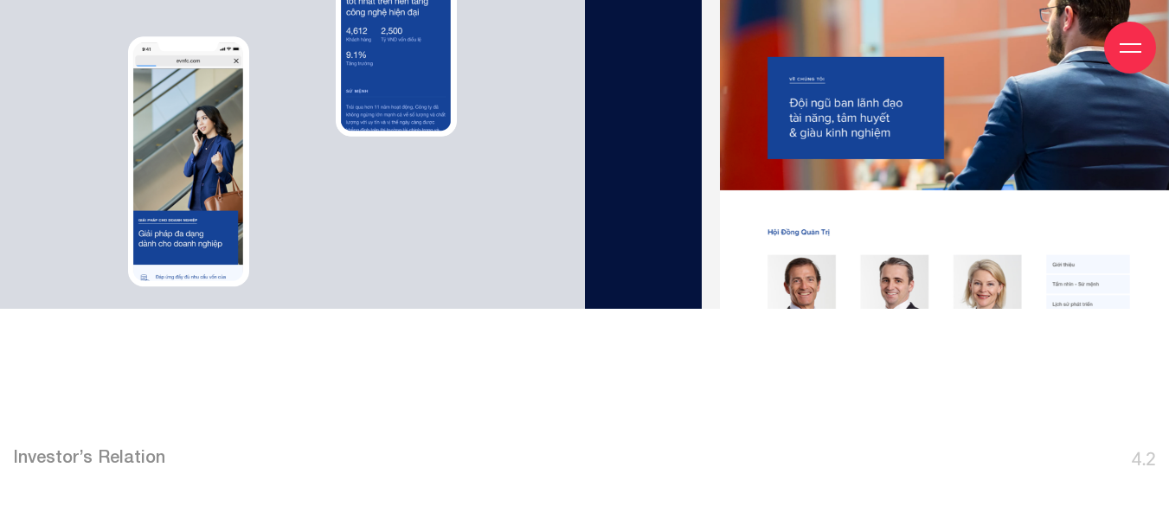
scroll to position [7352, 0]
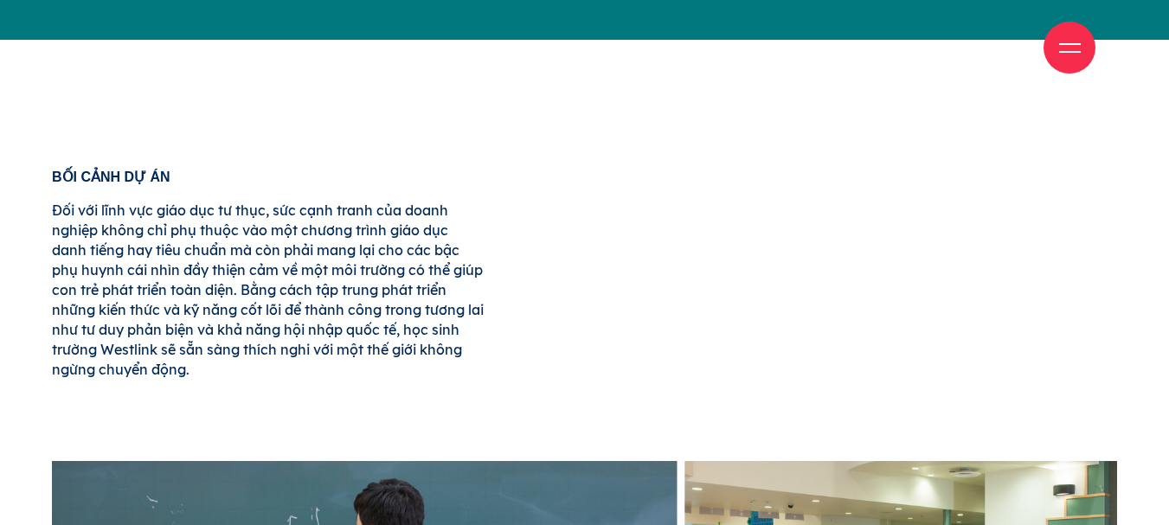
scroll to position [692, 0]
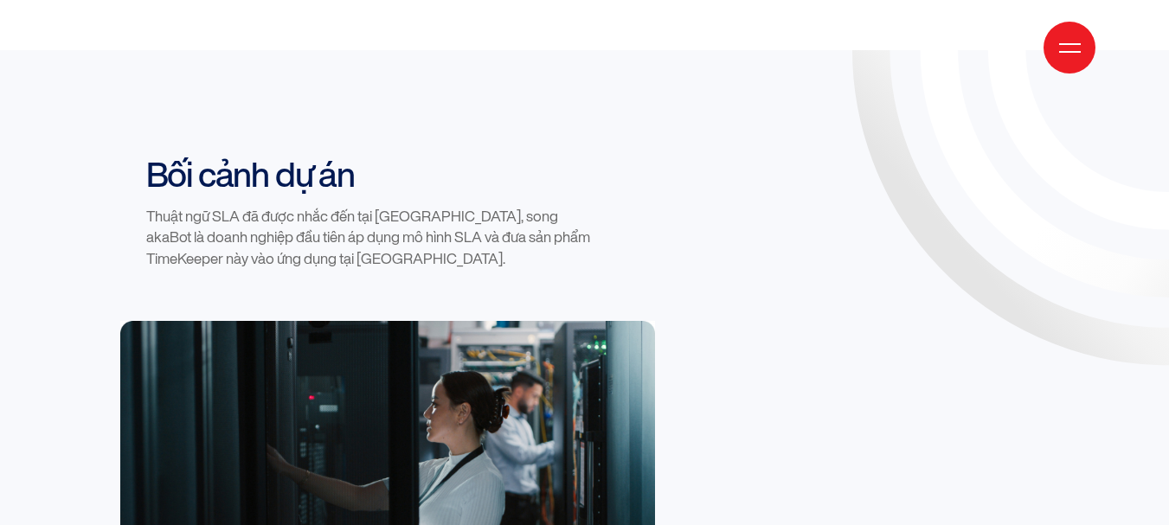
scroll to position [1384, 0]
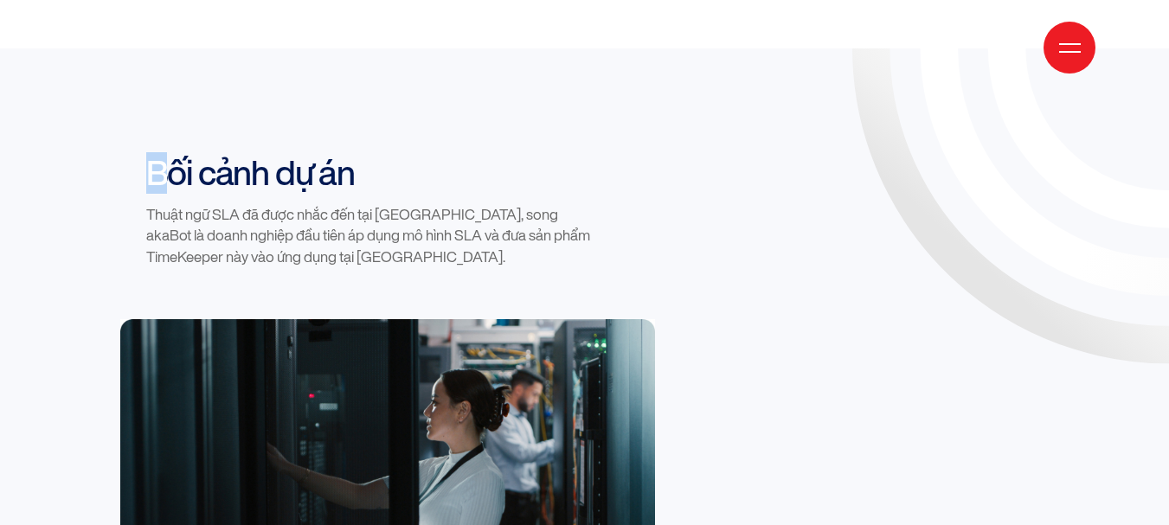
drag, startPoint x: 369, startPoint y: 87, endPoint x: 214, endPoint y: 105, distance: 156.7
click at [336, 152] on h2 "Bối cảnh dự án" at bounding box center [374, 173] width 456 height 42
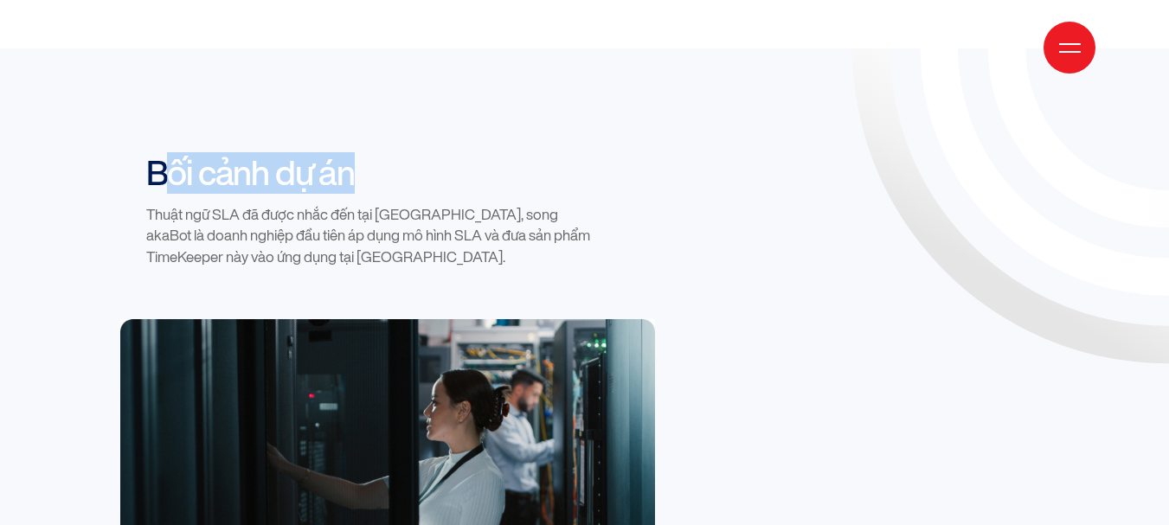
drag, startPoint x: 370, startPoint y: 113, endPoint x: 428, endPoint y: 127, distance: 59.6
click at [143, 152] on div "Bối cảnh dự án Thuật ngữ SLA đã được nhắc đến tại Việt Nam, song akaBot là doan…" at bounding box center [348, 209] width 456 height 115
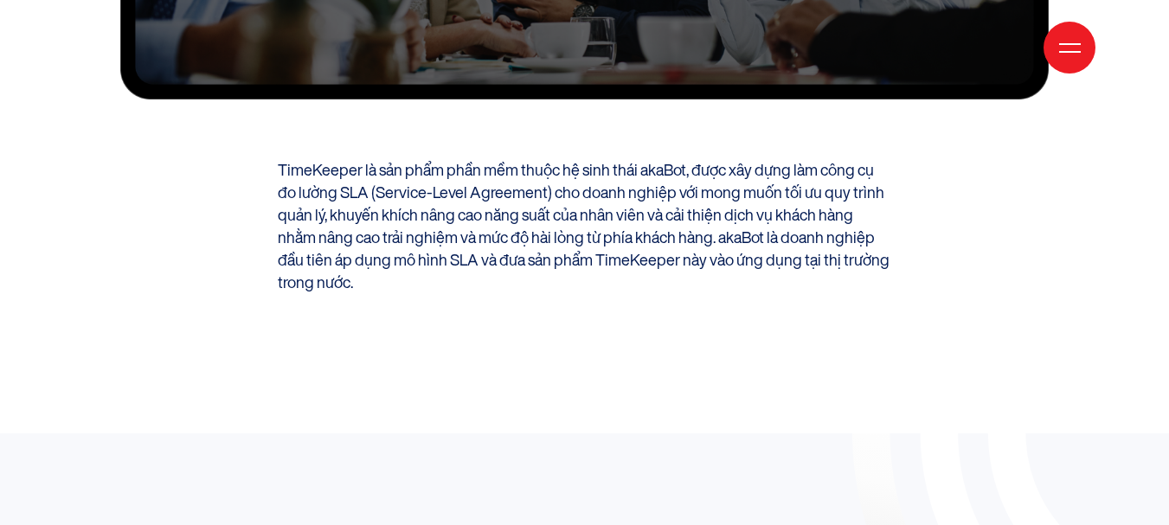
scroll to position [1124, 0]
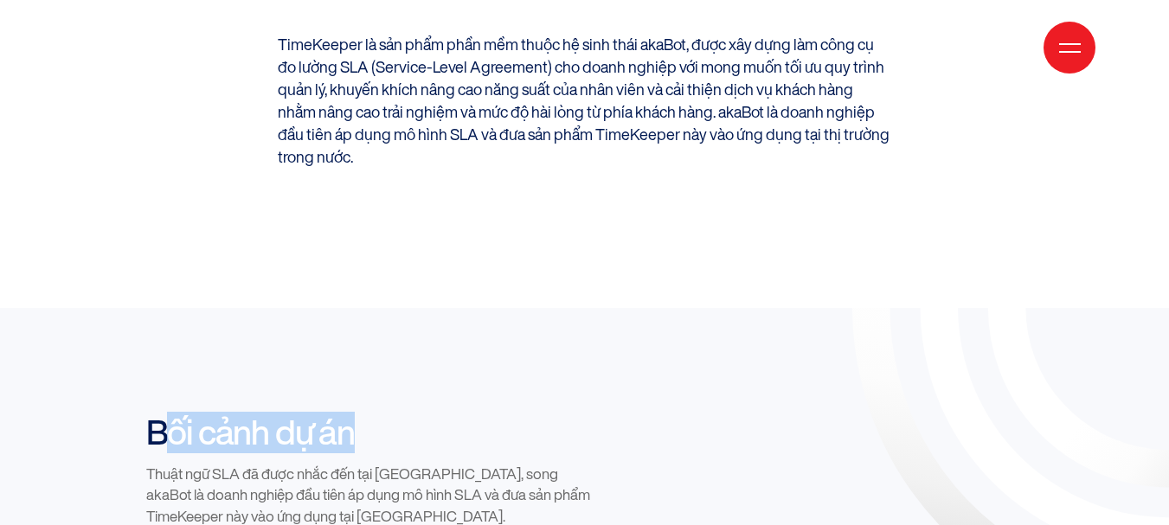
click at [195, 412] on h2 "Bối cảnh dự án" at bounding box center [374, 433] width 456 height 42
drag, startPoint x: 142, startPoint y: 368, endPoint x: 389, endPoint y: 357, distance: 247.6
click at [389, 412] on div "Bối cảnh dự án Thuật ngữ SLA đã được nhắc đến tại Việt Nam, song akaBot là doan…" at bounding box center [348, 469] width 456 height 115
click at [381, 412] on h2 "Bối cảnh dự án" at bounding box center [374, 433] width 456 height 42
drag, startPoint x: 356, startPoint y: 364, endPoint x: 114, endPoint y: 372, distance: 241.5
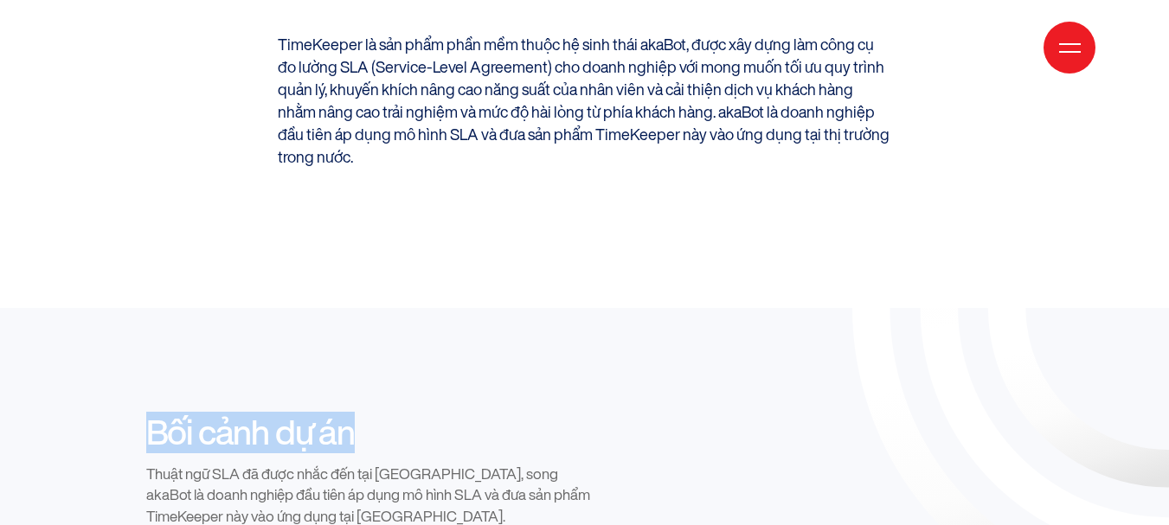
click at [114, 412] on div "Bối cảnh dự án Thuật ngữ SLA đã được nhắc đến tại Việt Nam, song akaBot là doan…" at bounding box center [348, 495] width 473 height 167
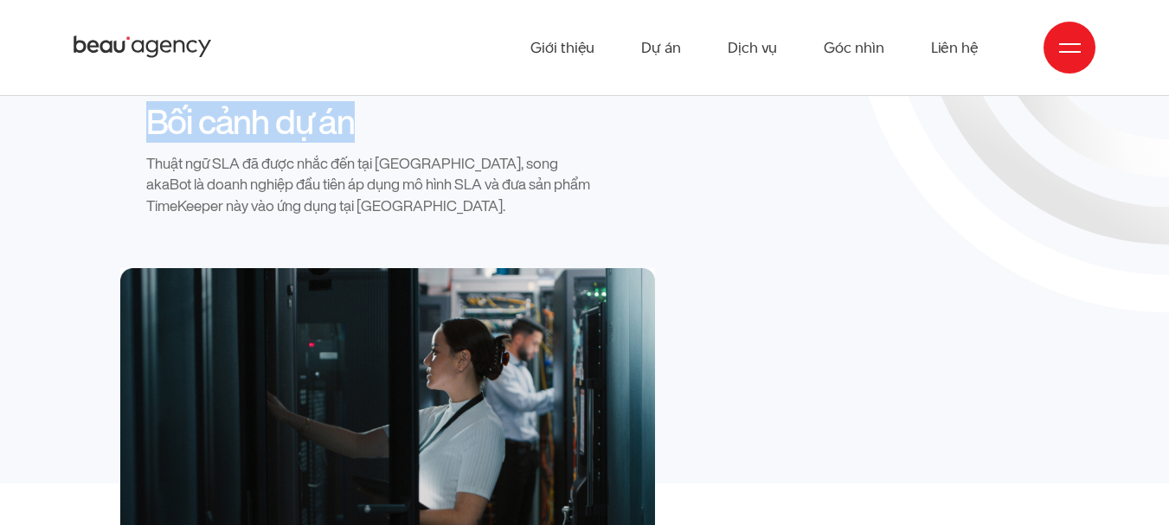
scroll to position [1384, 0]
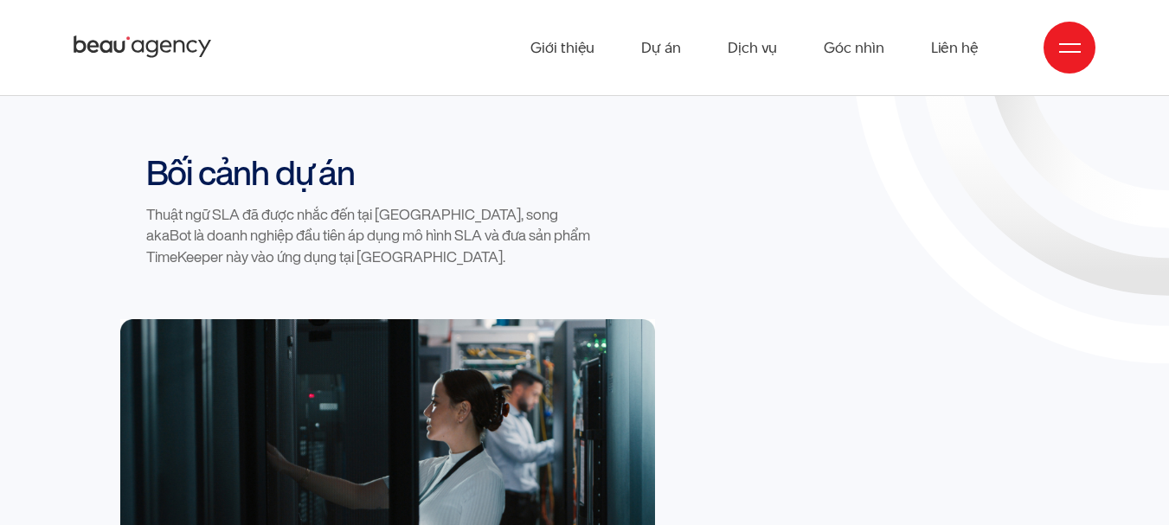
click at [735, 319] on div at bounding box center [585, 512] width 946 height 387
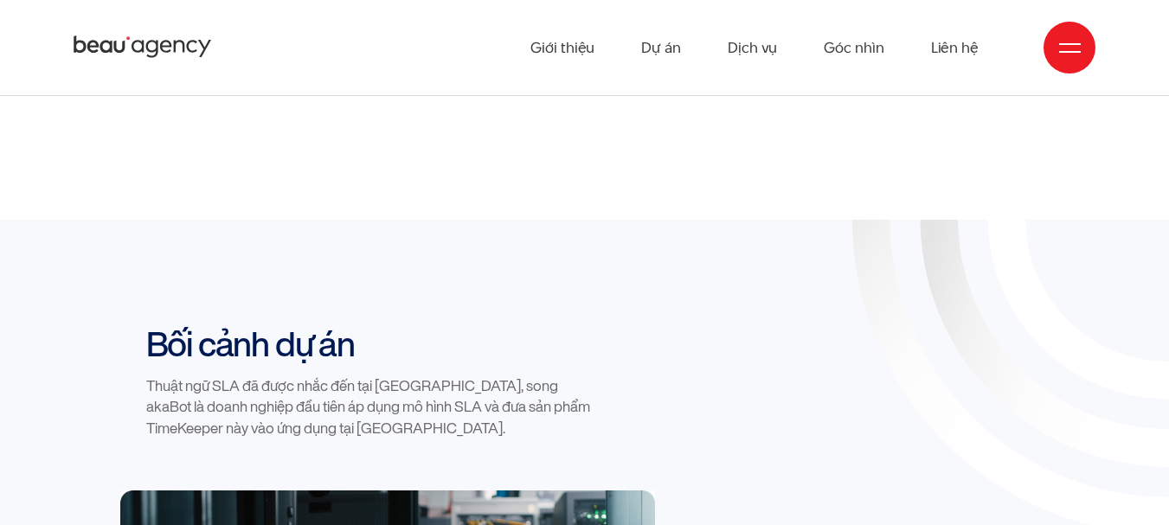
scroll to position [1297, 0]
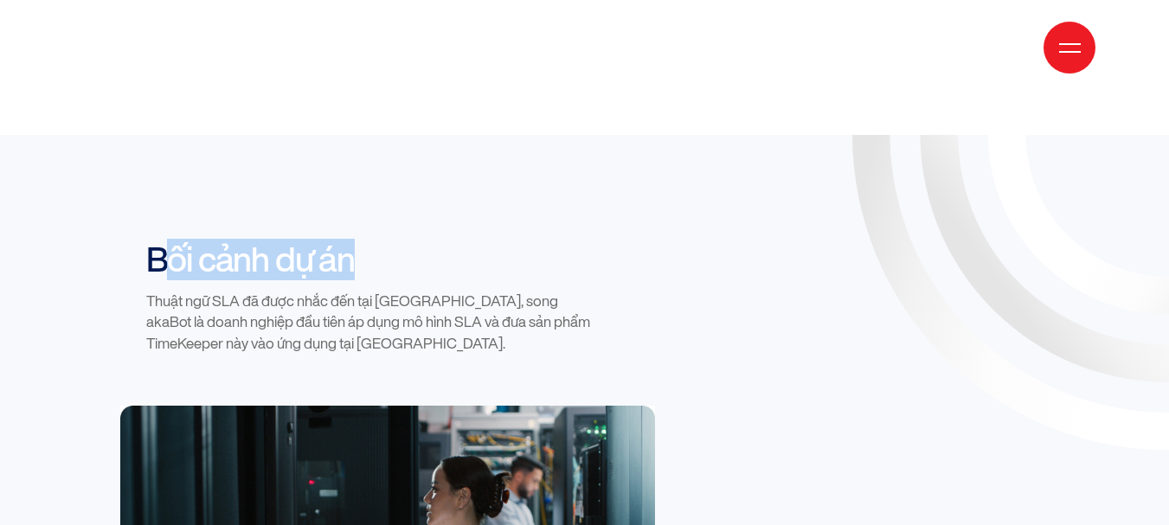
drag, startPoint x: 174, startPoint y: 196, endPoint x: 421, endPoint y: 196, distance: 247.4
click at [421, 239] on h2 "Bối cảnh dự án" at bounding box center [374, 260] width 456 height 42
click at [436, 239] on h2 "Bối cảnh dự án" at bounding box center [374, 260] width 456 height 42
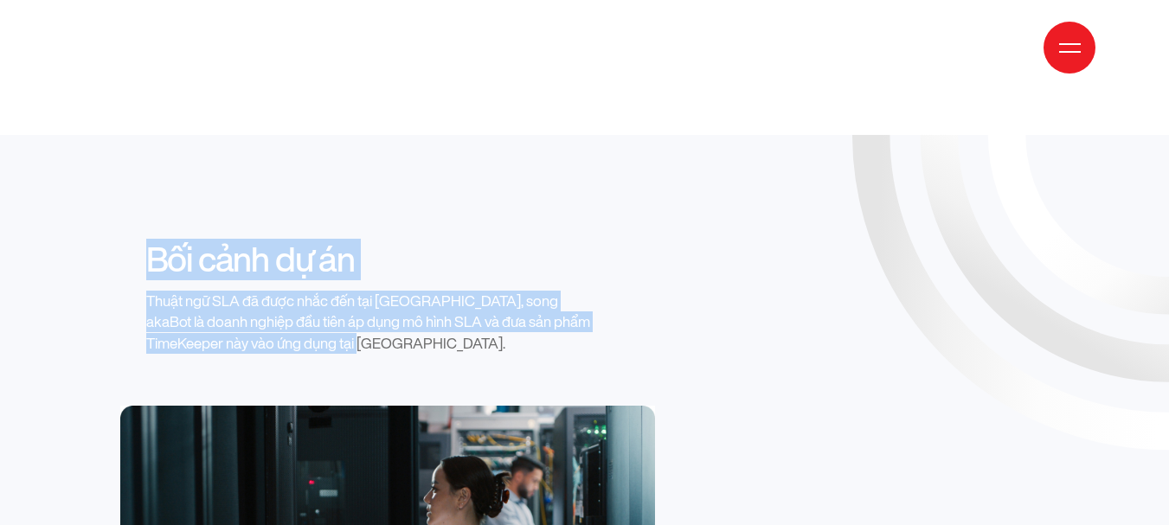
drag, startPoint x: 440, startPoint y: 270, endPoint x: 418, endPoint y: 213, distance: 61.4
click at [123, 239] on div "Bối cảnh dự án Thuật ngữ SLA đã được nhắc đến tại Việt Nam, song akaBot là doan…" at bounding box center [348, 296] width 456 height 115
click at [514, 239] on div "Bối cảnh dự án Thuật ngữ SLA đã được nhắc đến tại Việt Nam, song akaBot là doan…" at bounding box center [374, 296] width 456 height 115
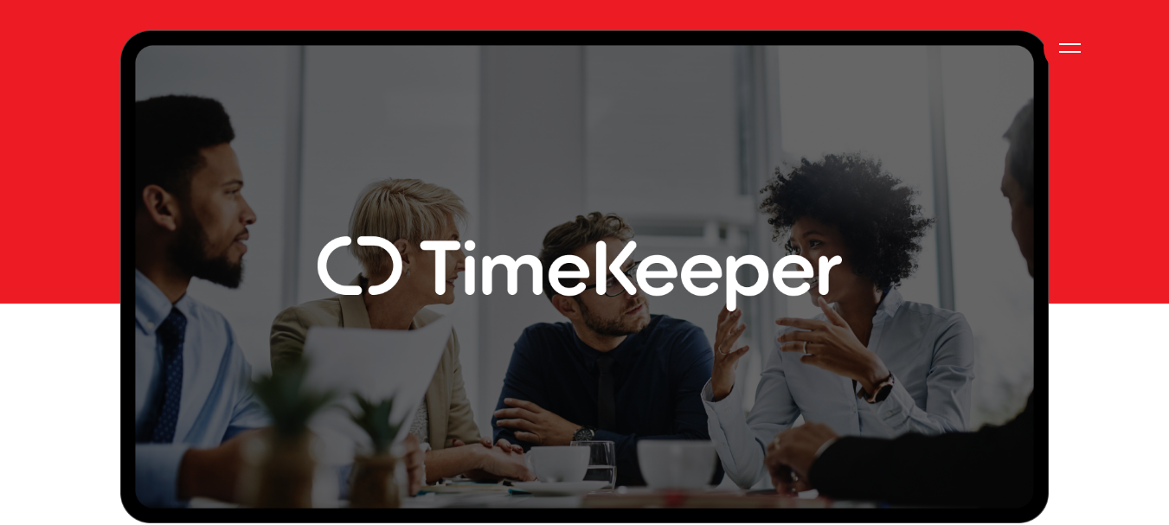
scroll to position [605, 0]
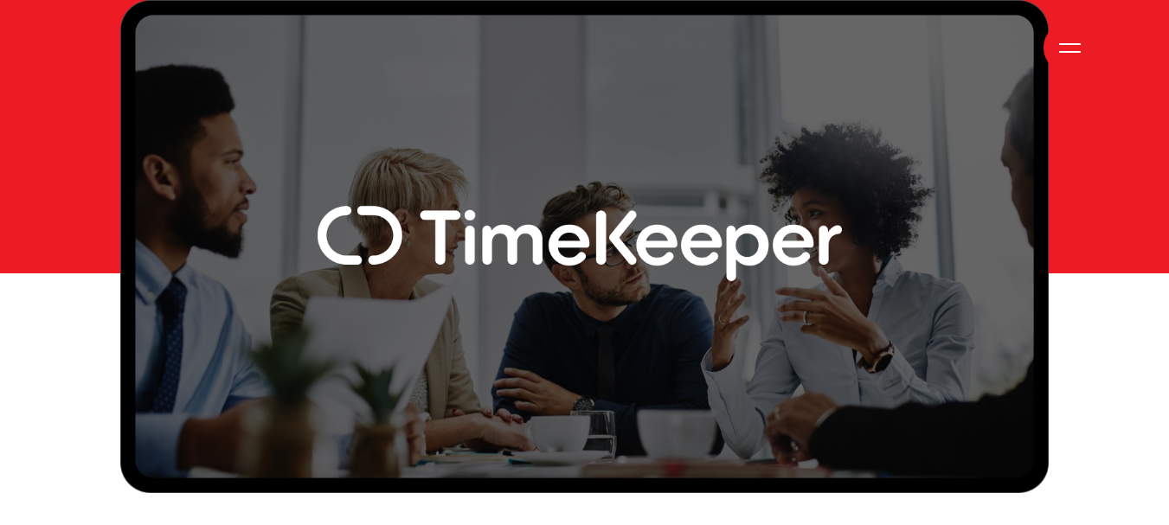
click at [825, 302] on img at bounding box center [584, 246] width 929 height 493
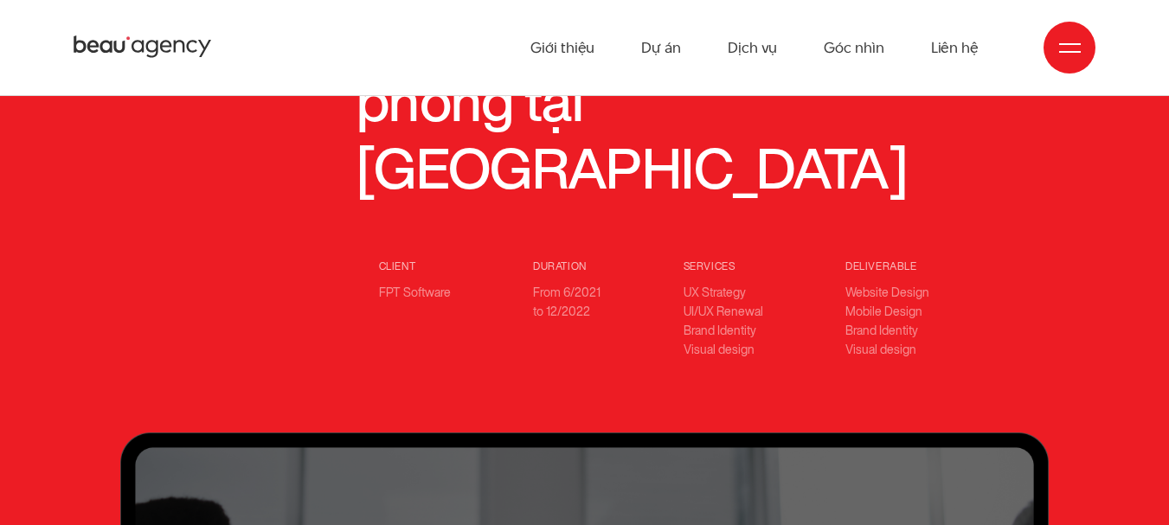
scroll to position [0, 0]
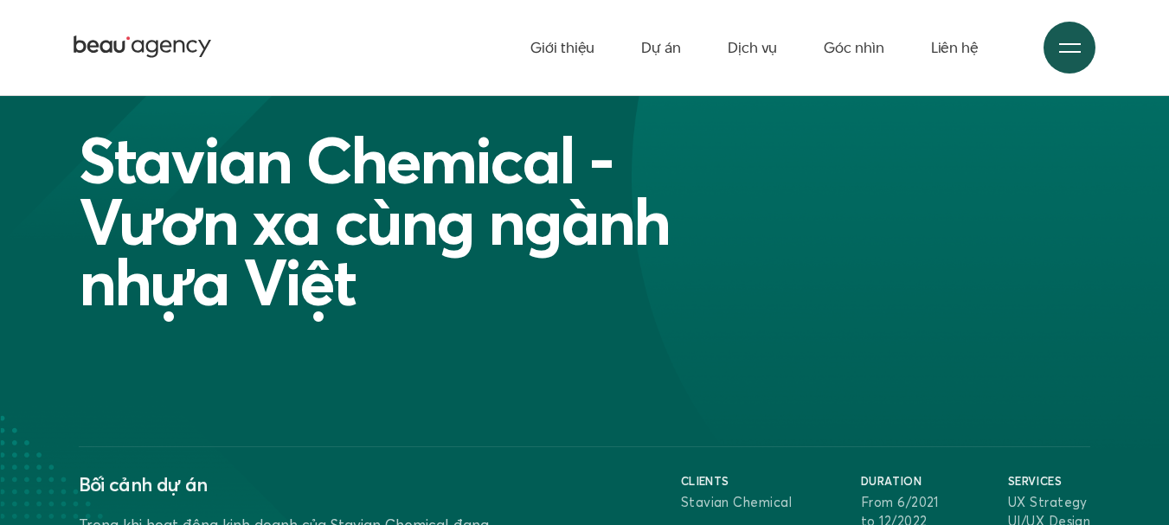
scroll to position [86, 0]
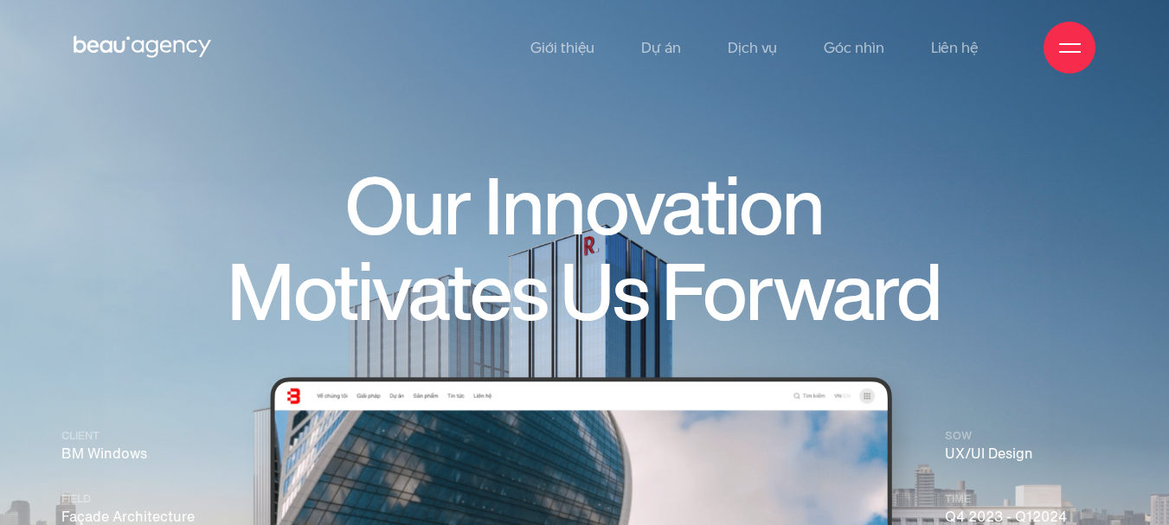
drag, startPoint x: 561, startPoint y: 154, endPoint x: 1181, endPoint y: 251, distance: 627.7
click at [1073, 233] on img at bounding box center [584, 367] width 1169 height 735
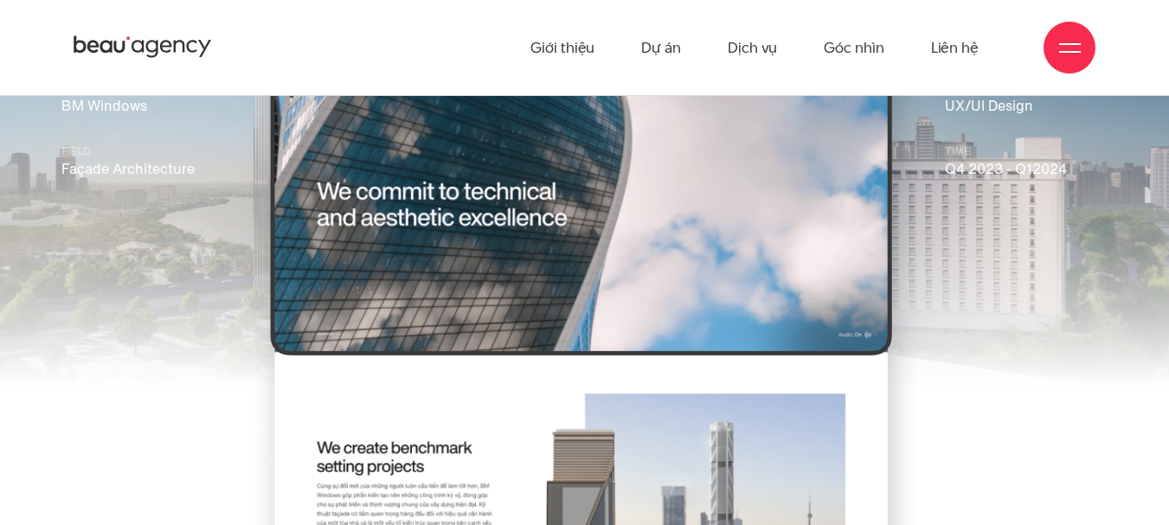
scroll to position [346, 0]
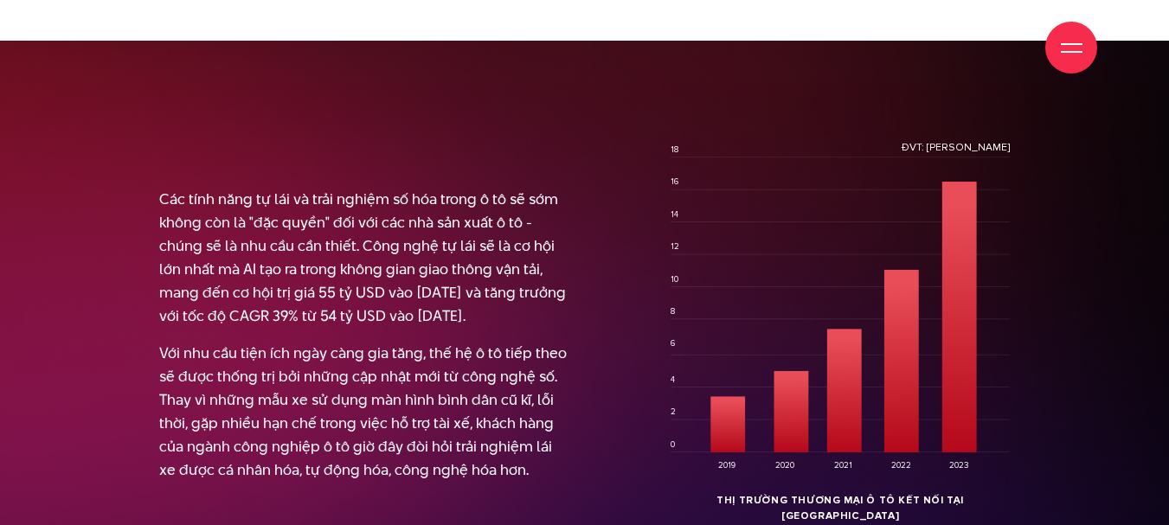
scroll to position [1989, 0]
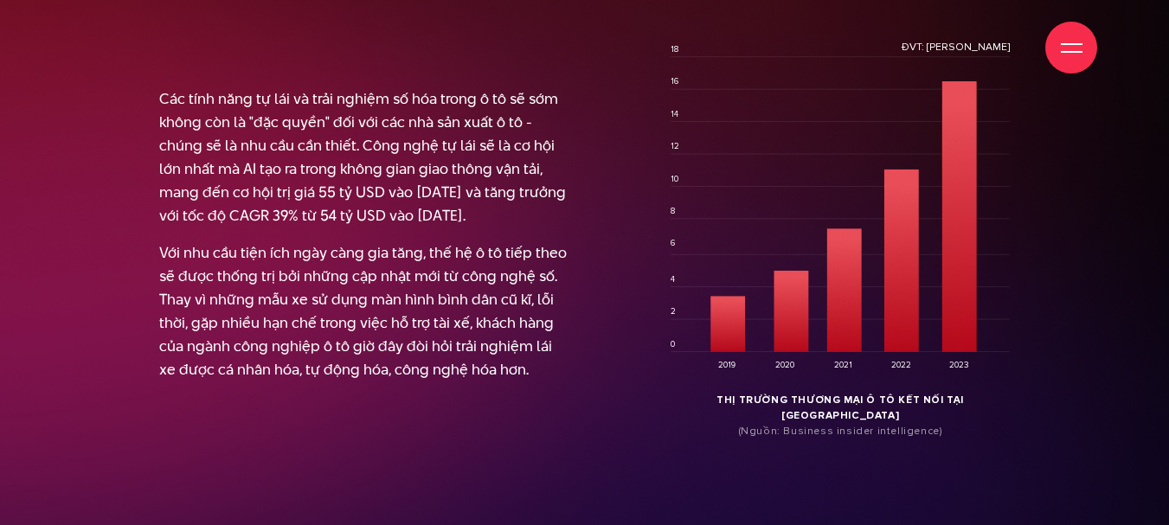
click at [1098, 304] on div at bounding box center [584, 241] width 1169 height 603
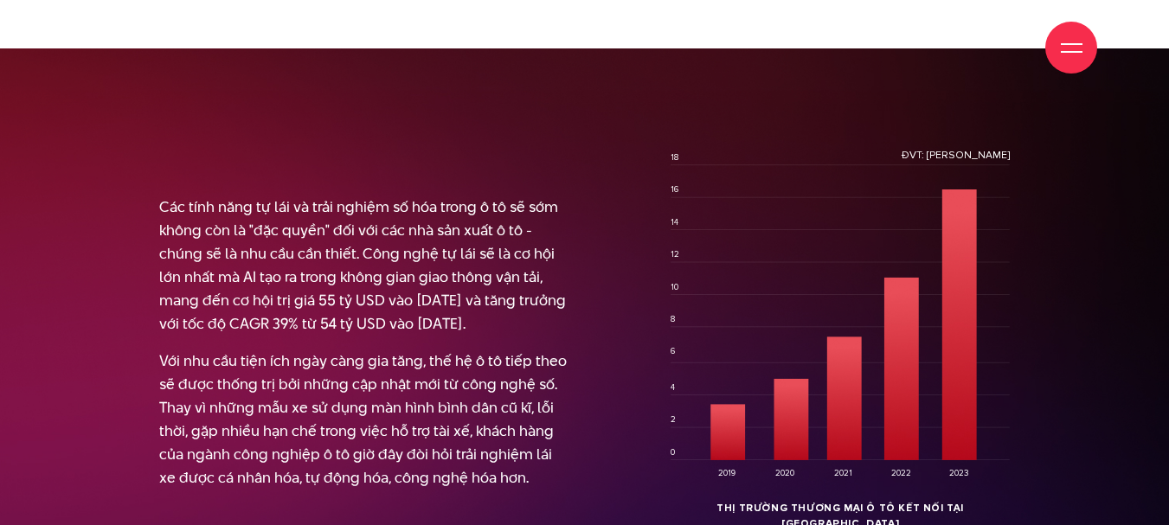
scroll to position [1903, 0]
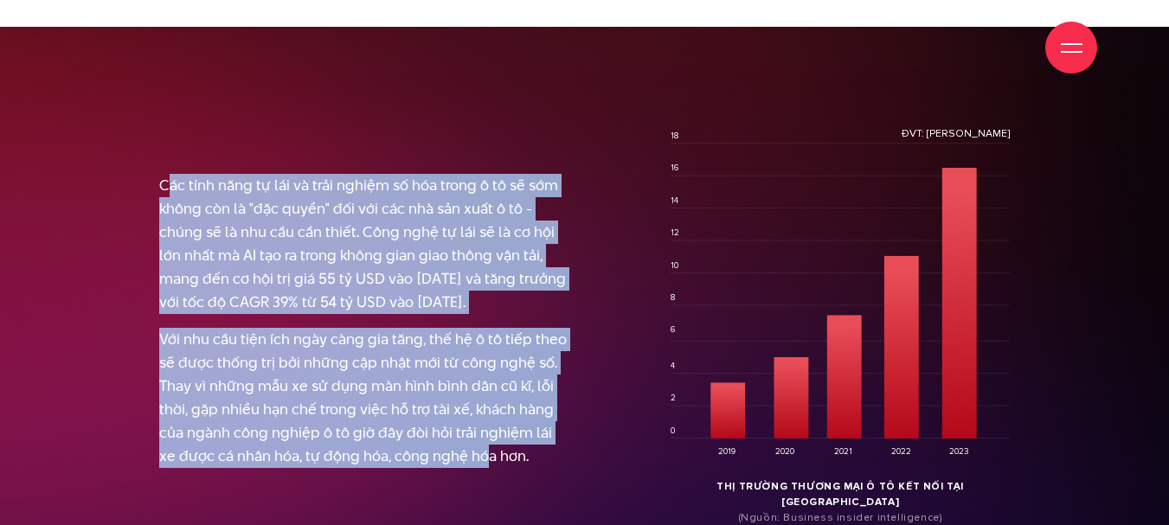
drag, startPoint x: 167, startPoint y: 171, endPoint x: 477, endPoint y: 460, distance: 423.5
click at [471, 456] on div "Các tính năng tự lái và trải nghiệm số hóa trong ô tô sẽ sớm không còn là "đặc …" at bounding box center [365, 321] width 413 height 294
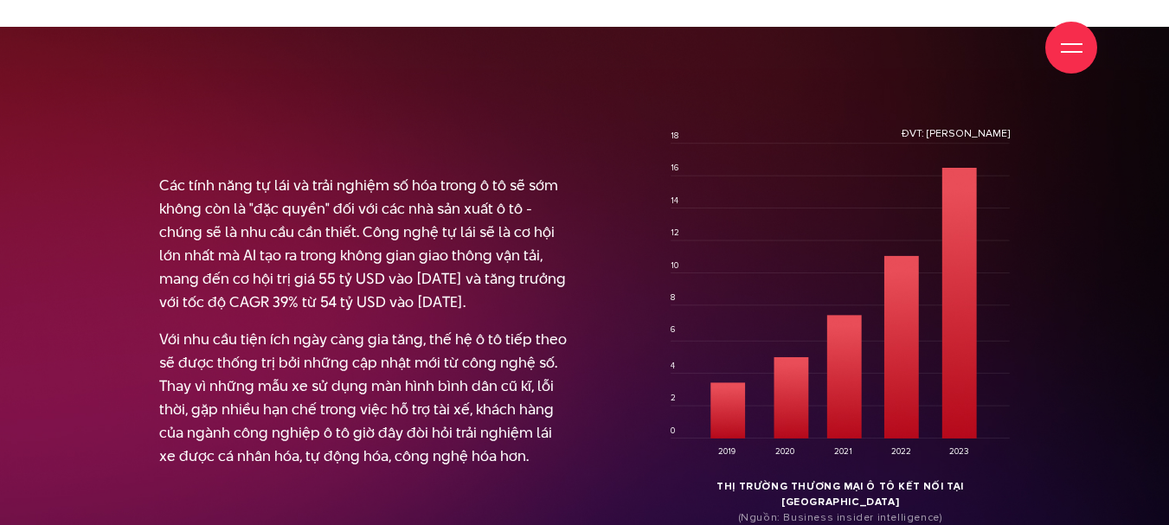
click at [493, 473] on div "Các tính năng tự lái và trải nghiệm số hóa trong ô tô sẽ sớm không còn là "đặc …" at bounding box center [365, 328] width 439 height 308
drag, startPoint x: 529, startPoint y: 292, endPoint x: 121, endPoint y: 170, distance: 425.3
click at [121, 170] on section "Các tính năng tự lái và trải nghiệm số hóa trong ô tô sẽ sớm không còn là "đặc …" at bounding box center [584, 328] width 1169 height 603
click at [432, 217] on p "Các tính năng tự lái và trải nghiệm số hóa trong ô tô sẽ sớm không còn là "đặc …" at bounding box center [365, 244] width 413 height 140
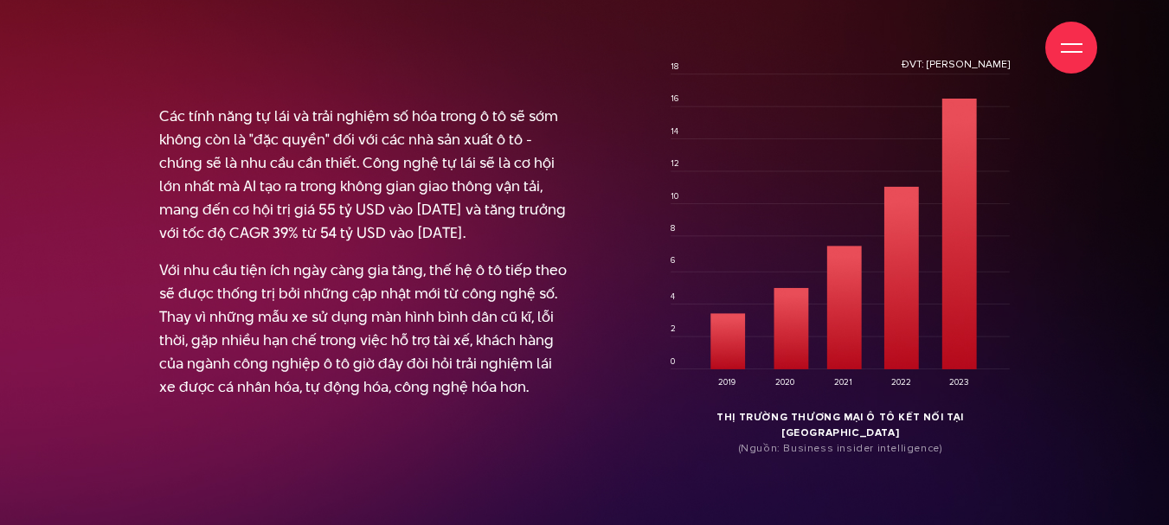
scroll to position [1989, 0]
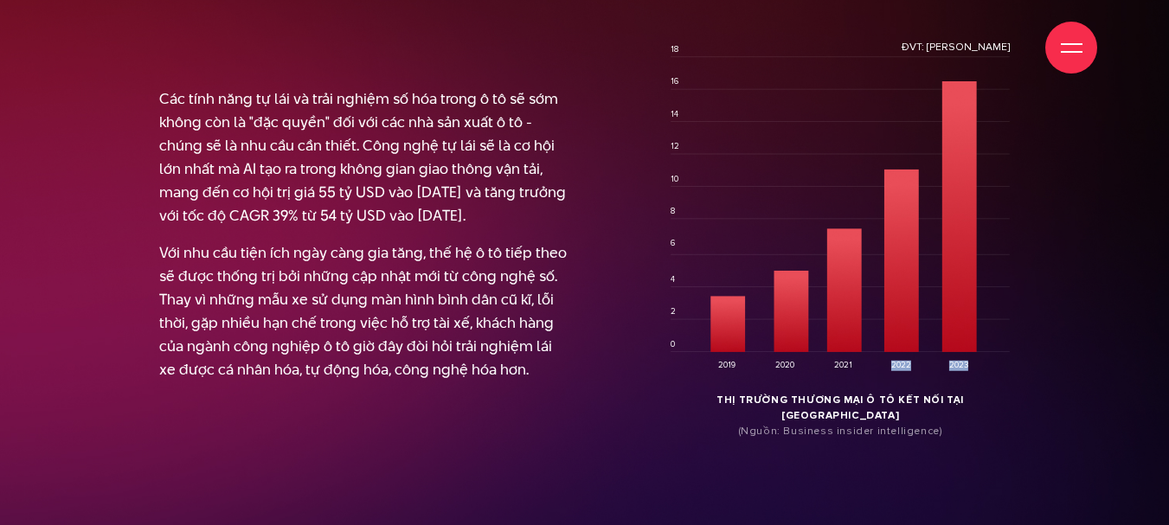
drag, startPoint x: 878, startPoint y: 216, endPoint x: 914, endPoint y: 331, distance: 120.6
click at [914, 331] on icon "0 4 2 6 8" at bounding box center [839, 208] width 339 height 328
click at [1041, 314] on div at bounding box center [584, 241] width 1169 height 603
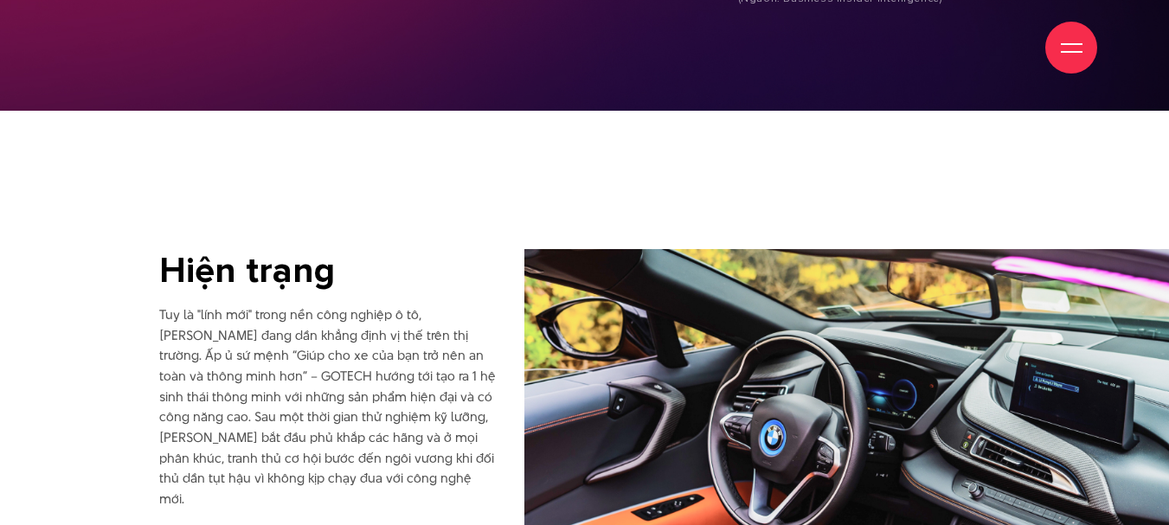
scroll to position [2681, 0]
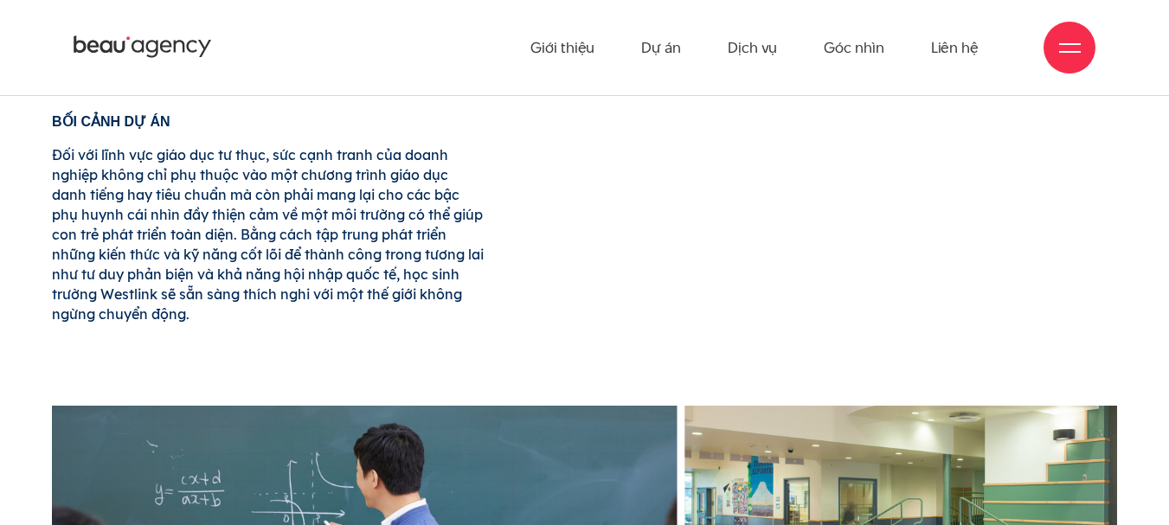
scroll to position [605, 0]
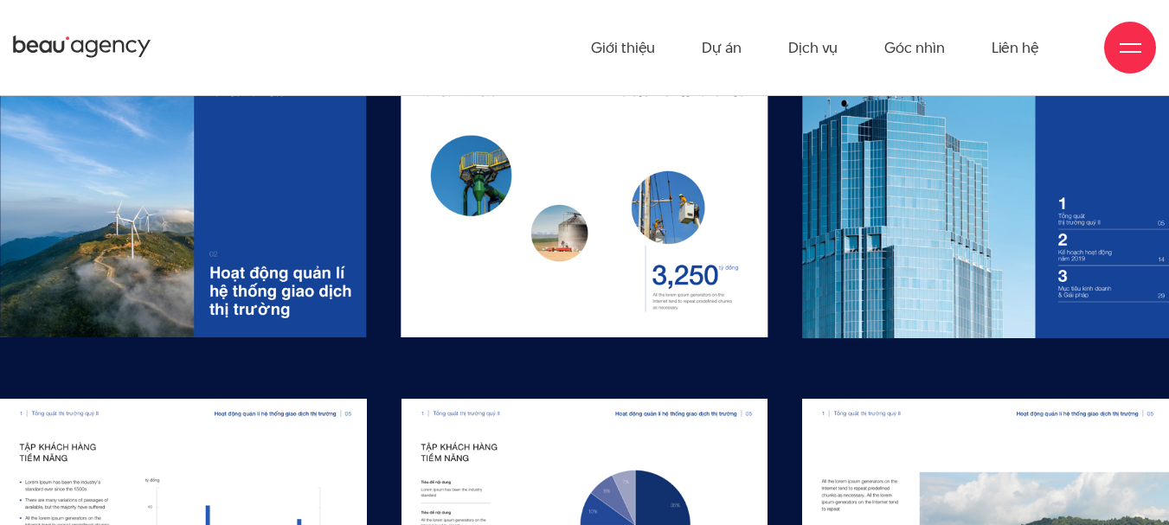
scroll to position [12715, 0]
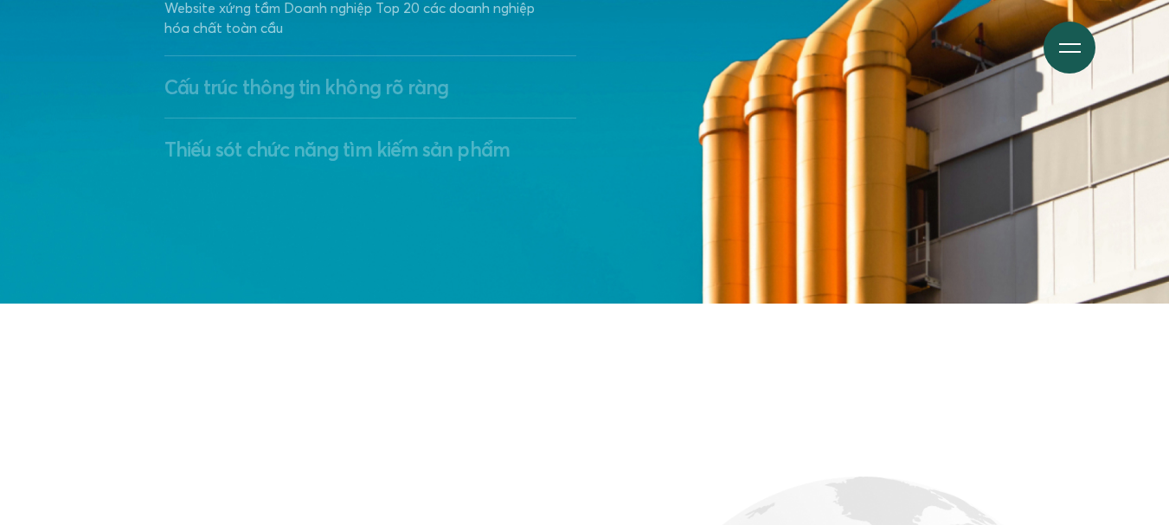
scroll to position [3460, 0]
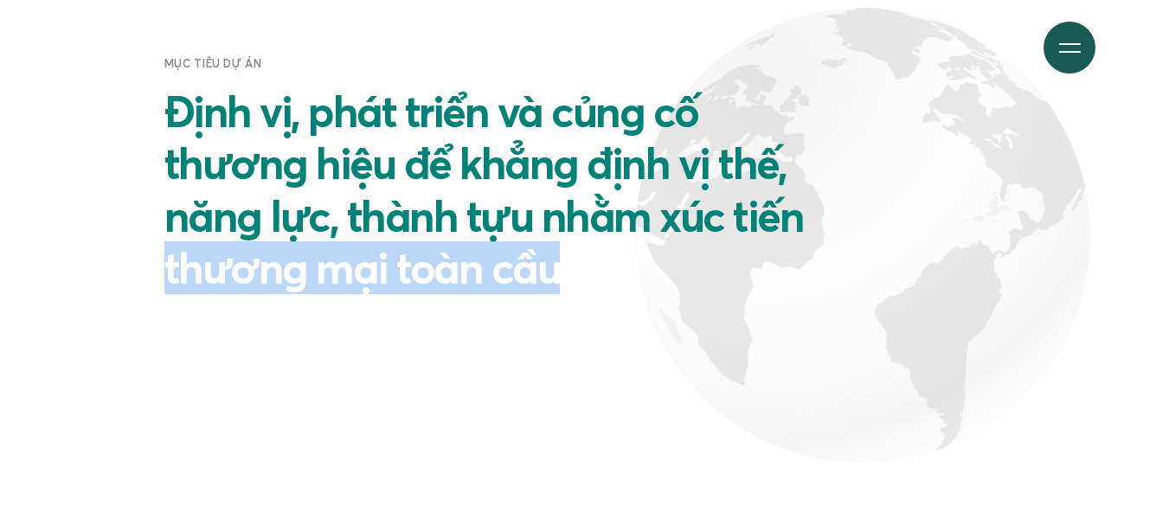
drag, startPoint x: 982, startPoint y: 224, endPoint x: 1157, endPoint y: 253, distance: 177.9
click at [1157, 253] on section "Mục tiêu dự án Định vị, phát triển và củng cố thương hiệu để khẳng định vị thế,…" at bounding box center [584, 203] width 1169 height 736
click at [887, 297] on img at bounding box center [862, 235] width 455 height 455
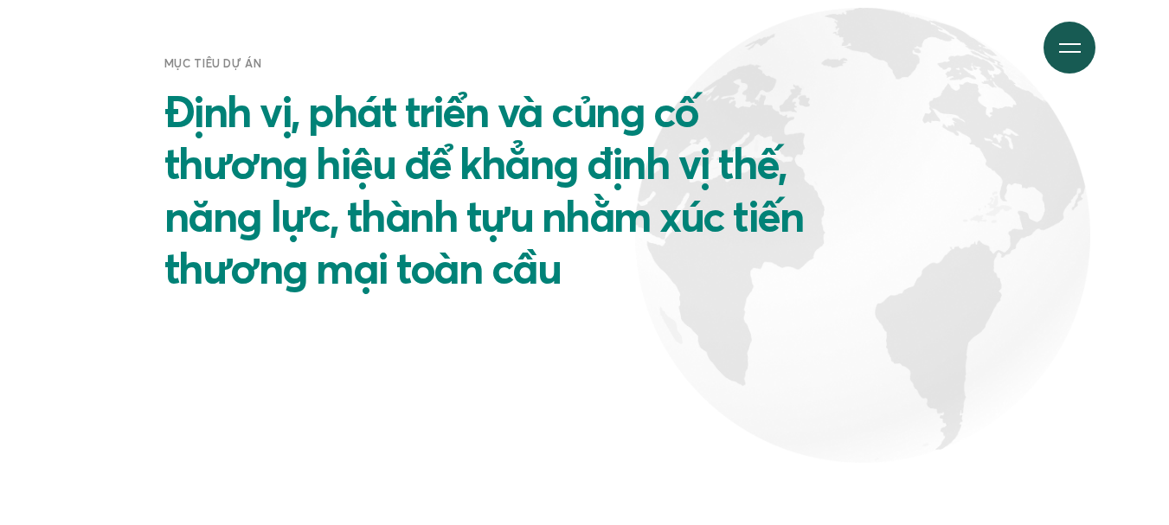
click at [655, 160] on h2 "Định vị, phát triển và củng cố thương hiệu để khẳng định vị thế, năng lực, thàn…" at bounding box center [498, 189] width 669 height 209
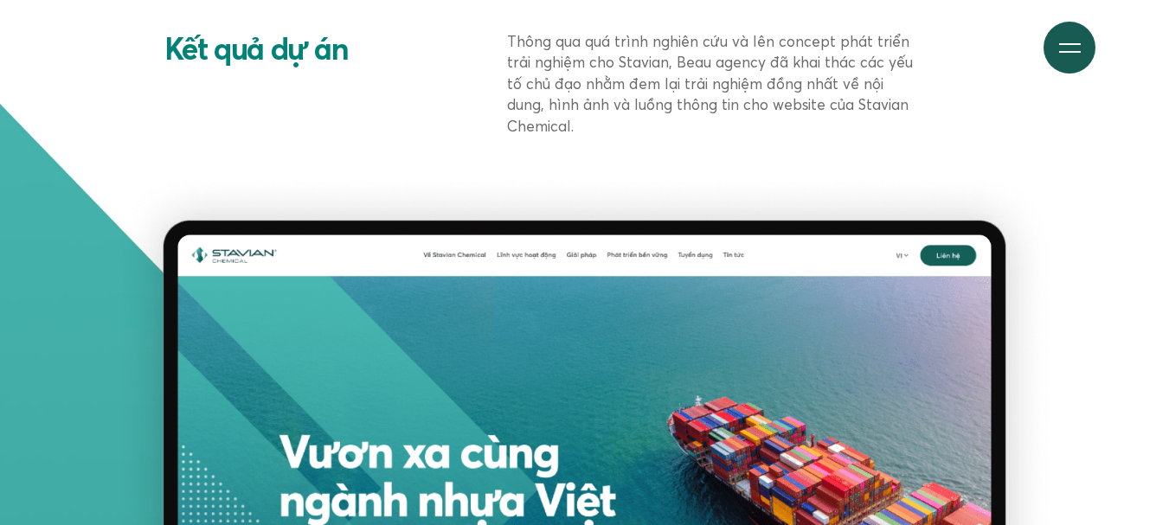
scroll to position [4238, 0]
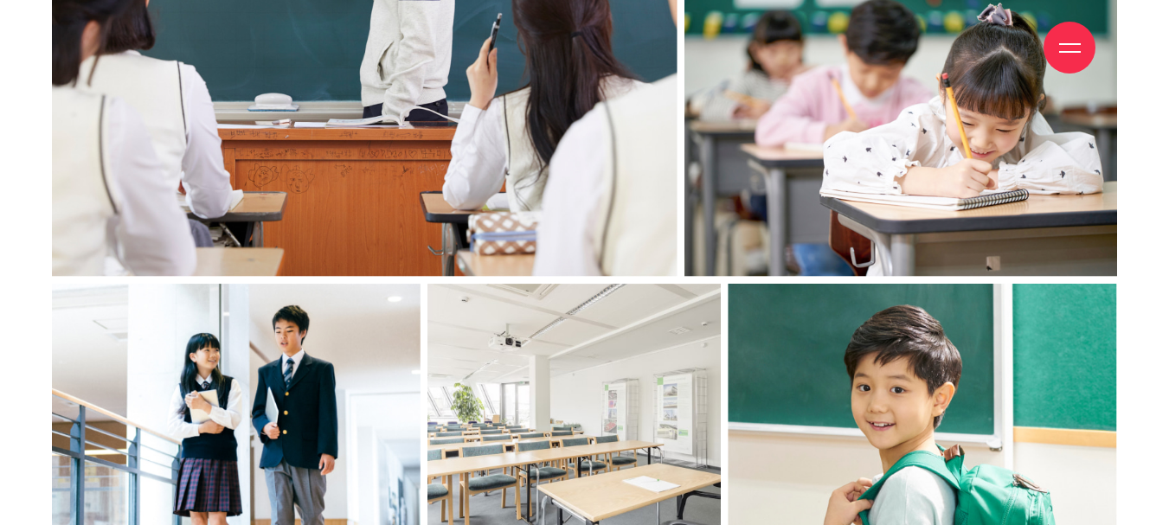
scroll to position [1557, 0]
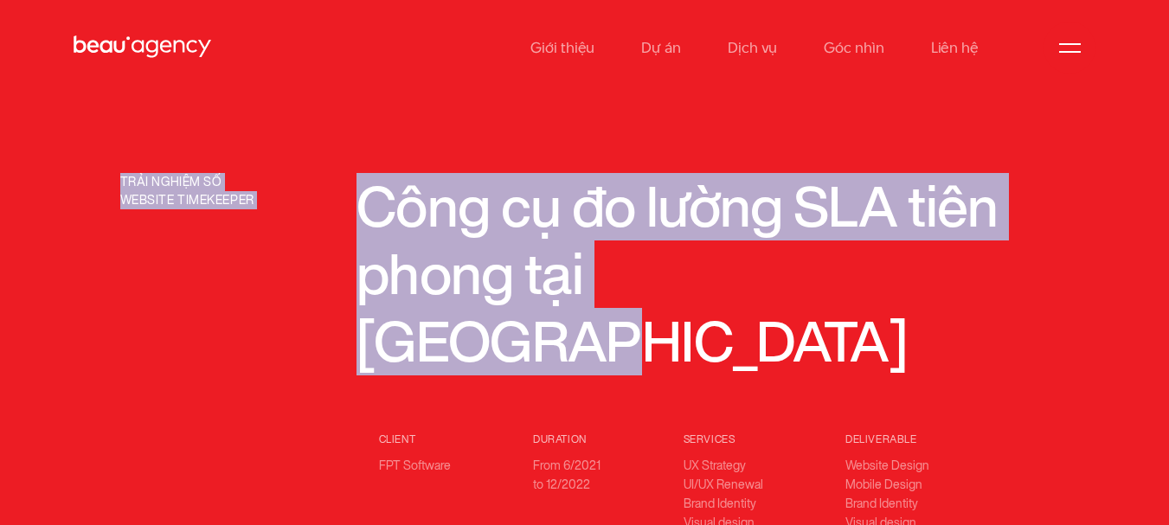
drag, startPoint x: 767, startPoint y: 280, endPoint x: 259, endPoint y: 185, distance: 517.4
click at [259, 185] on div "trải nghiệm số website timekeeper Công cụ đo lường SLA tiên phong tại [GEOGRAPH…" at bounding box center [585, 354] width 946 height 363
click at [449, 208] on h1 "Công cụ đo lường SLA tiên phong tại [GEOGRAPHIC_DATA]" at bounding box center [702, 274] width 692 height 202
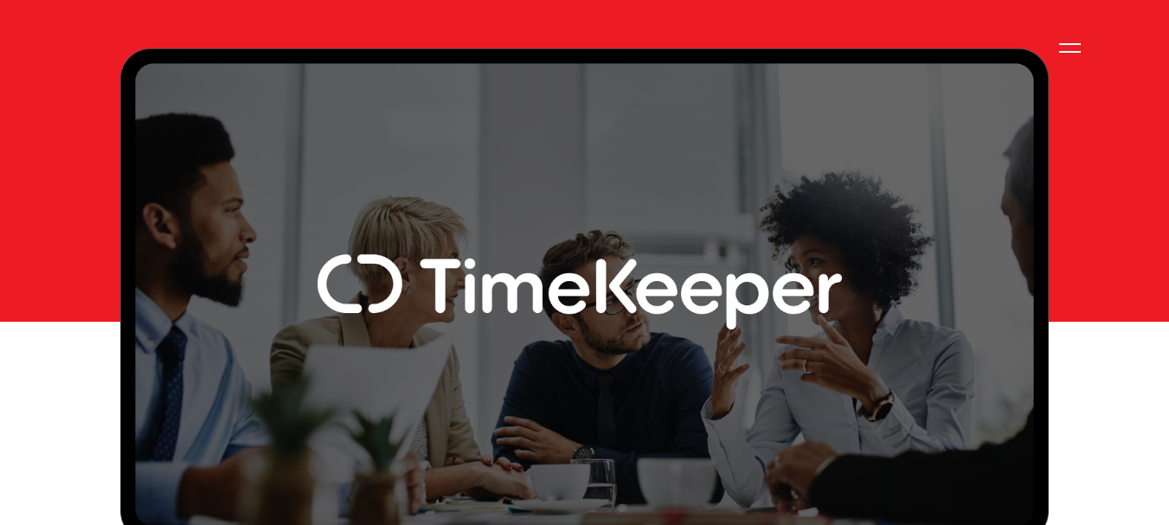
scroll to position [692, 0]
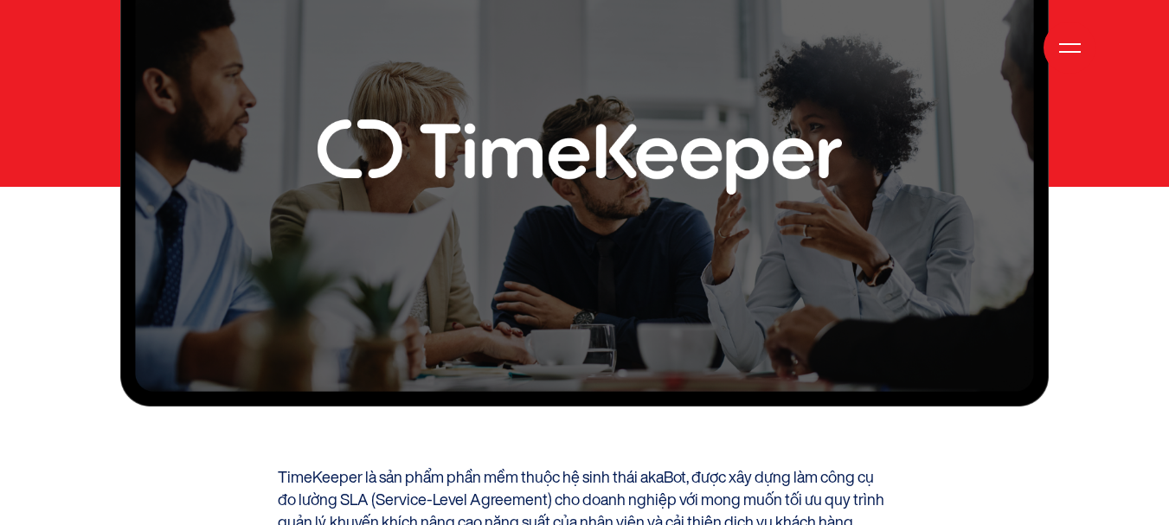
click at [545, 369] on section "trải nghiệm số website timekeeper Công cụ đo lường SLA tiên phong tại Việt Nam …" at bounding box center [584, 24] width 1169 height 1432
drag, startPoint x: 586, startPoint y: 363, endPoint x: 696, endPoint y: 376, distance: 111.5
click at [586, 363] on section "trải nghiệm số website timekeeper Công cụ đo lường SLA tiên phong tại Việt Nam …" at bounding box center [584, 24] width 1169 height 1432
click at [710, 375] on section "trải nghiệm số website timekeeper Công cụ đo lường SLA tiên phong tại Việt Nam …" at bounding box center [584, 24] width 1169 height 1432
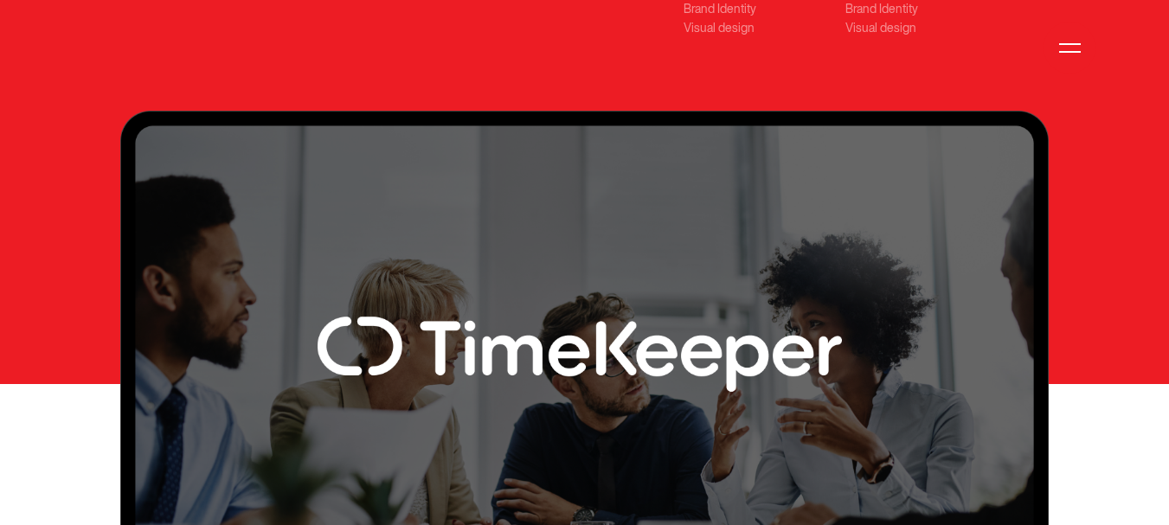
scroll to position [519, 0]
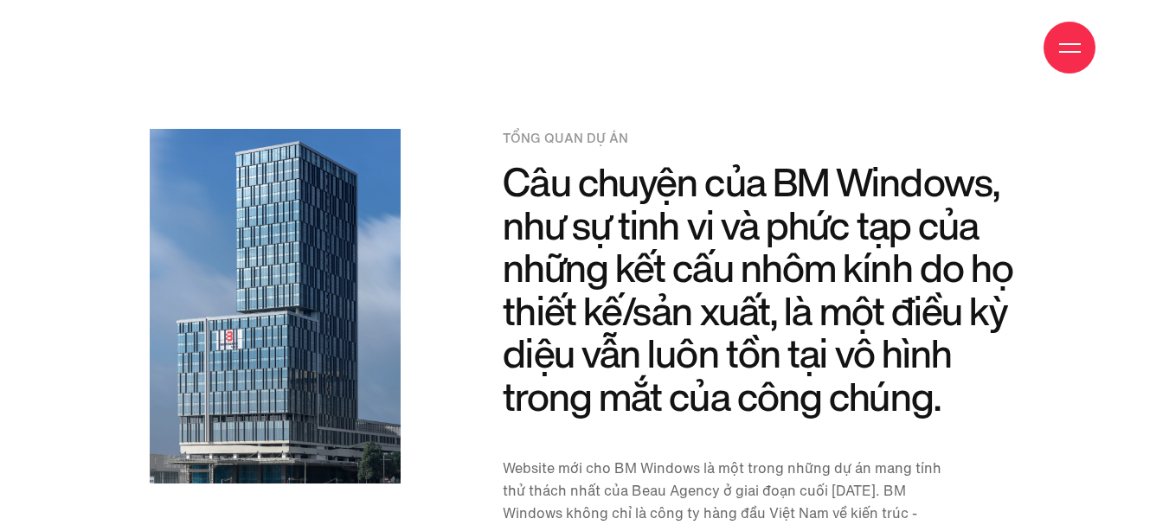
scroll to position [1384, 0]
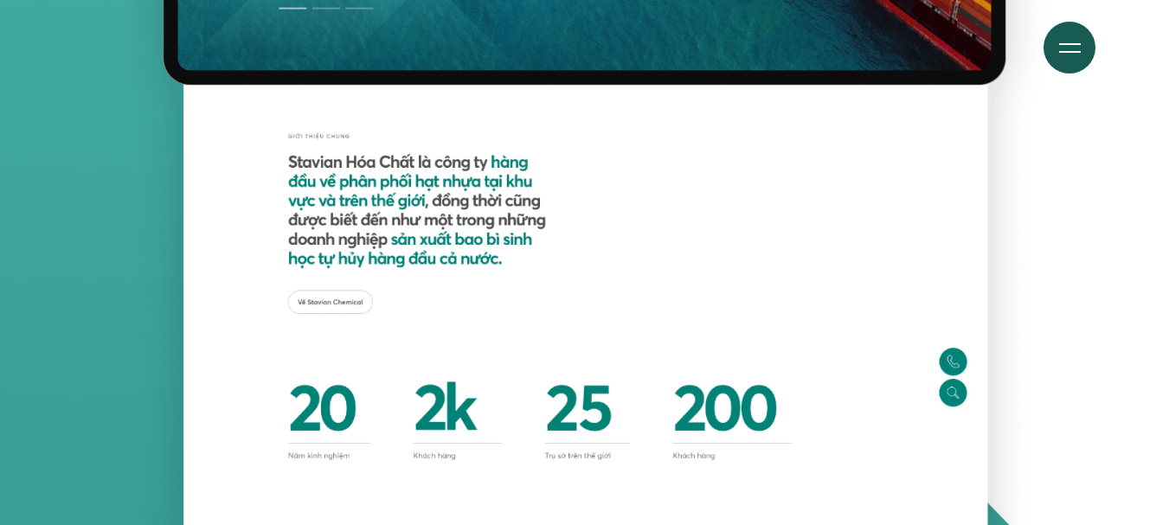
scroll to position [4757, 0]
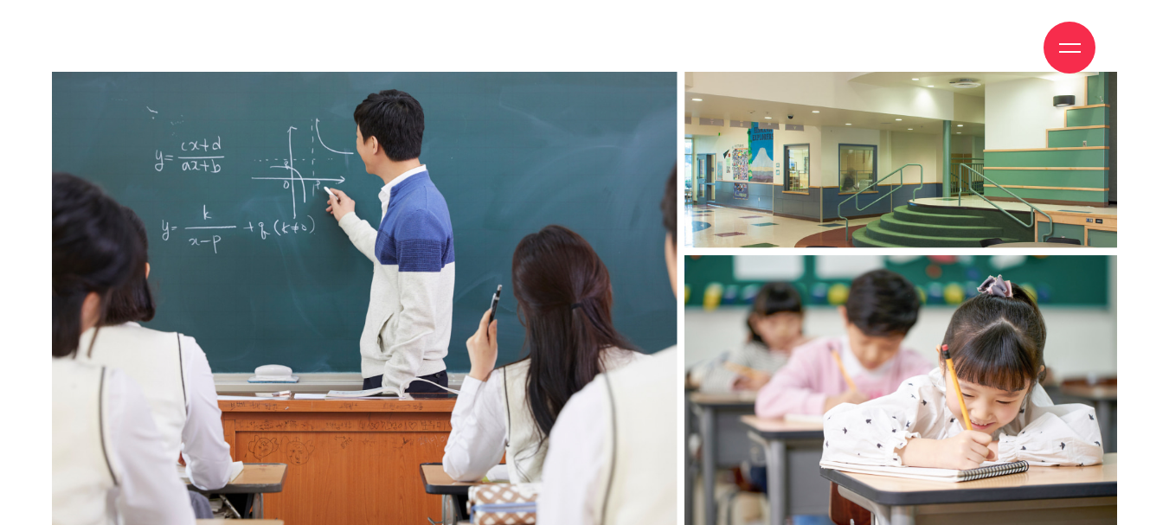
scroll to position [1297, 0]
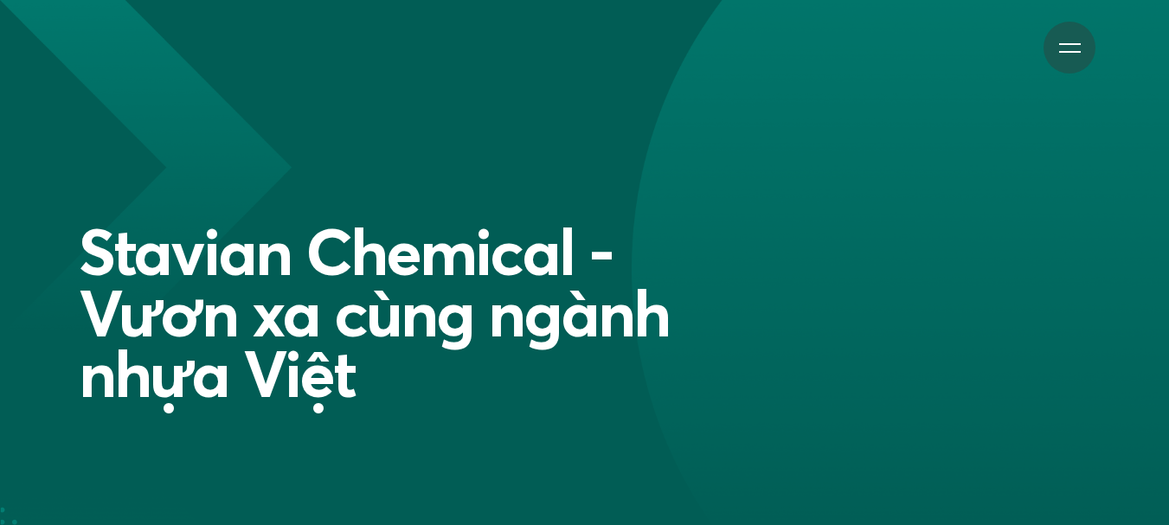
scroll to position [4757, 0]
